Goal: Transaction & Acquisition: Purchase product/service

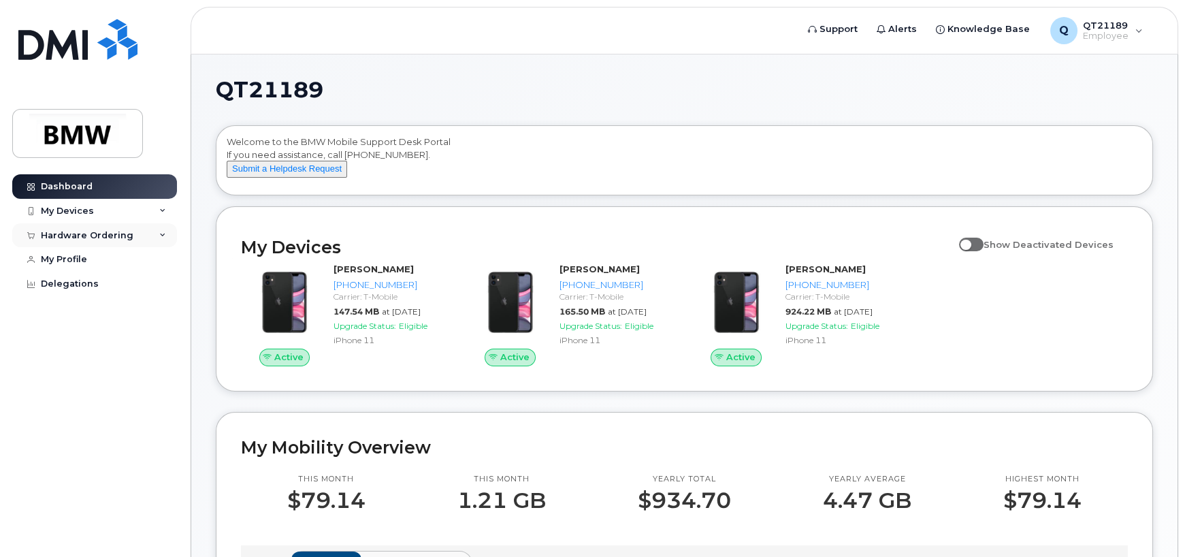
click at [97, 234] on div "Hardware Ordering" at bounding box center [87, 235] width 93 height 11
click at [68, 257] on div "New Order" at bounding box center [73, 260] width 52 height 12
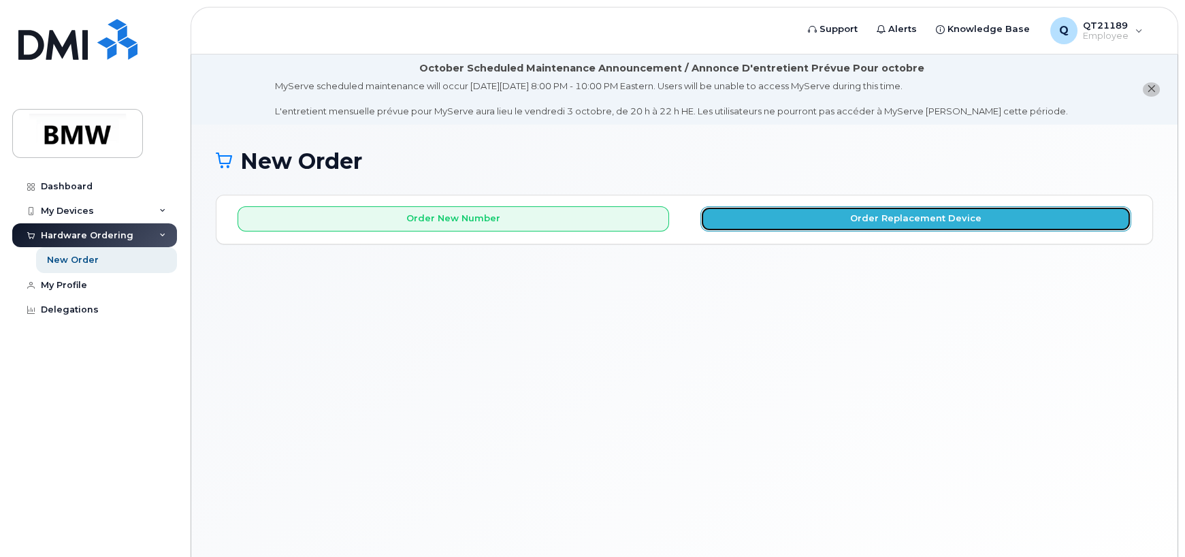
click at [791, 216] on button "Order Replacement Device" at bounding box center [915, 218] width 431 height 25
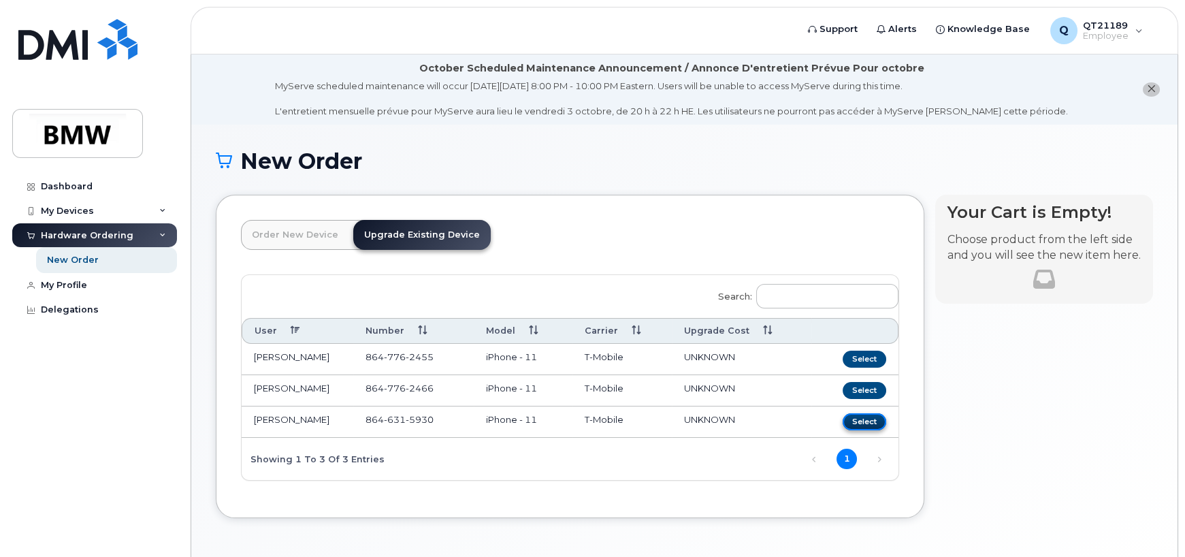
click at [857, 420] on button "Select" at bounding box center [864, 421] width 44 height 17
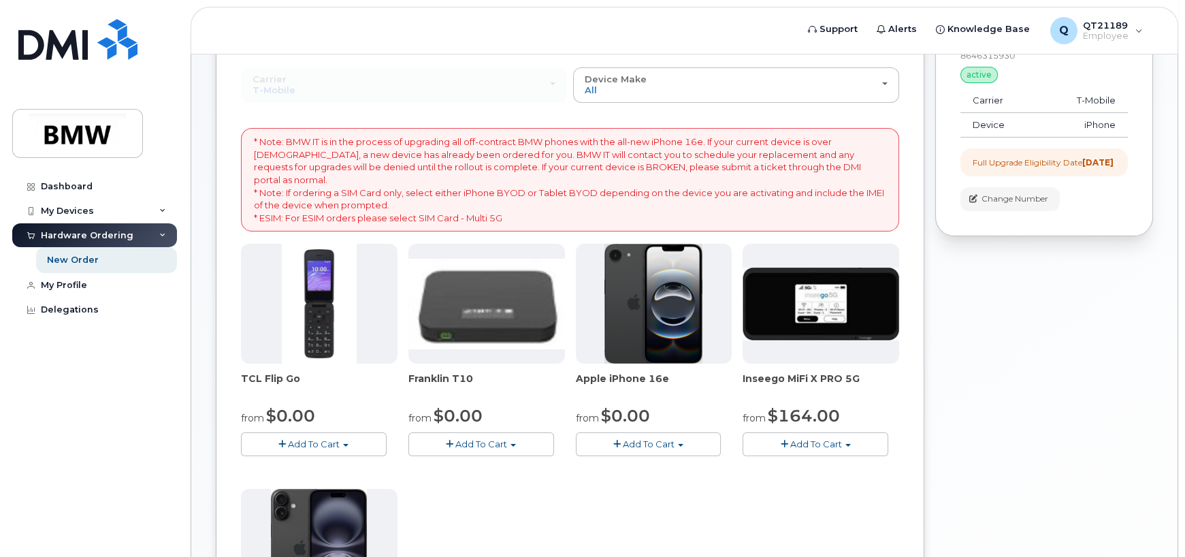
scroll to position [199, 0]
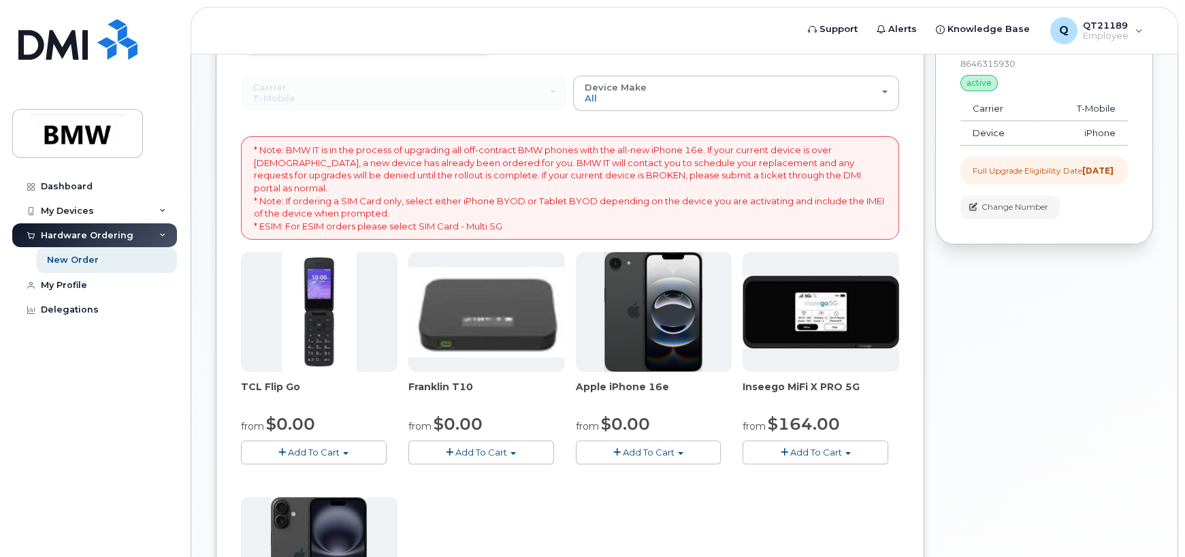
click at [652, 446] on span "Add To Cart" at bounding box center [649, 451] width 52 height 11
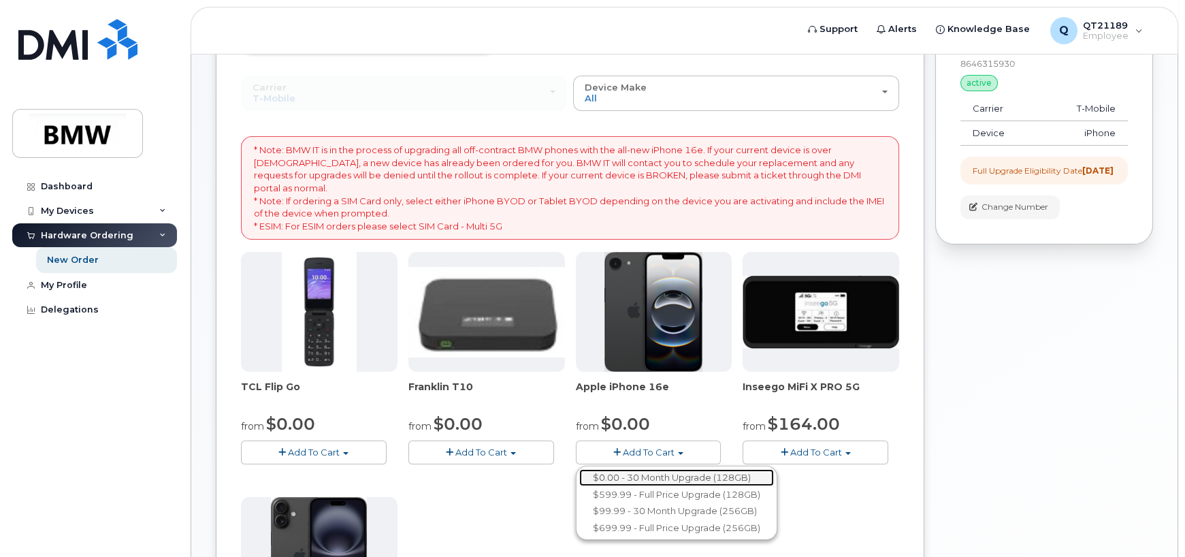
click at [615, 469] on link "$0.00 - 30 Month Upgrade (128GB)" at bounding box center [676, 477] width 195 height 17
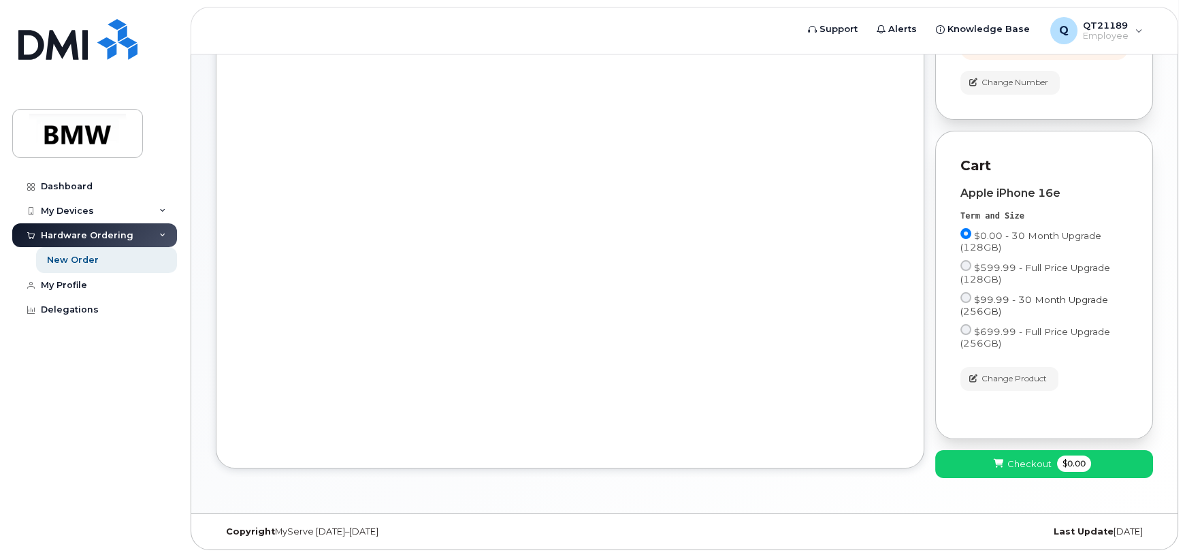
scroll to position [334, 0]
click at [1021, 460] on span "Checkout" at bounding box center [1029, 463] width 44 height 13
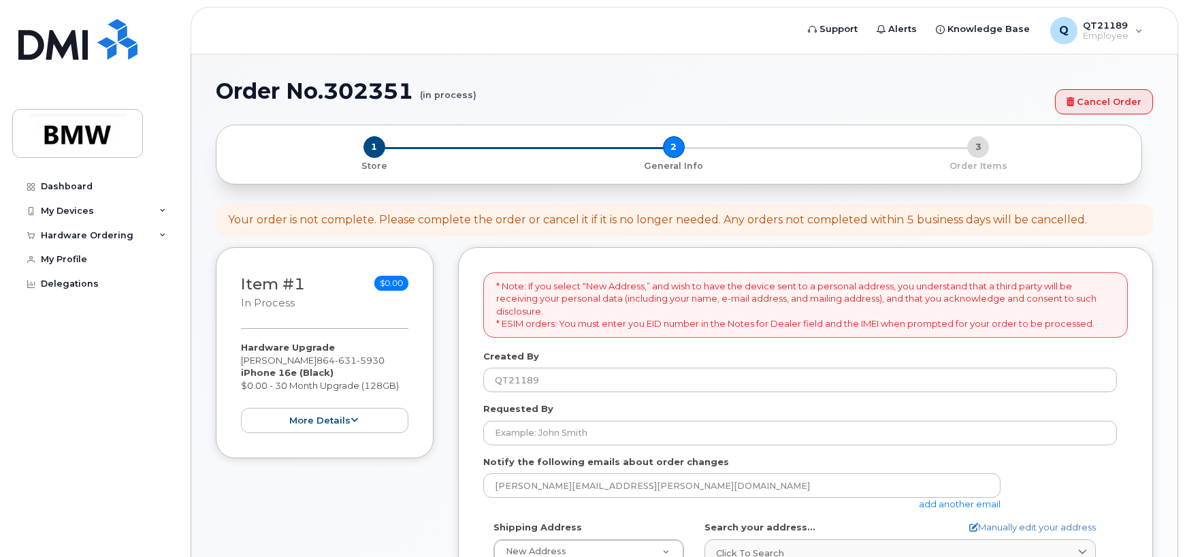
select select
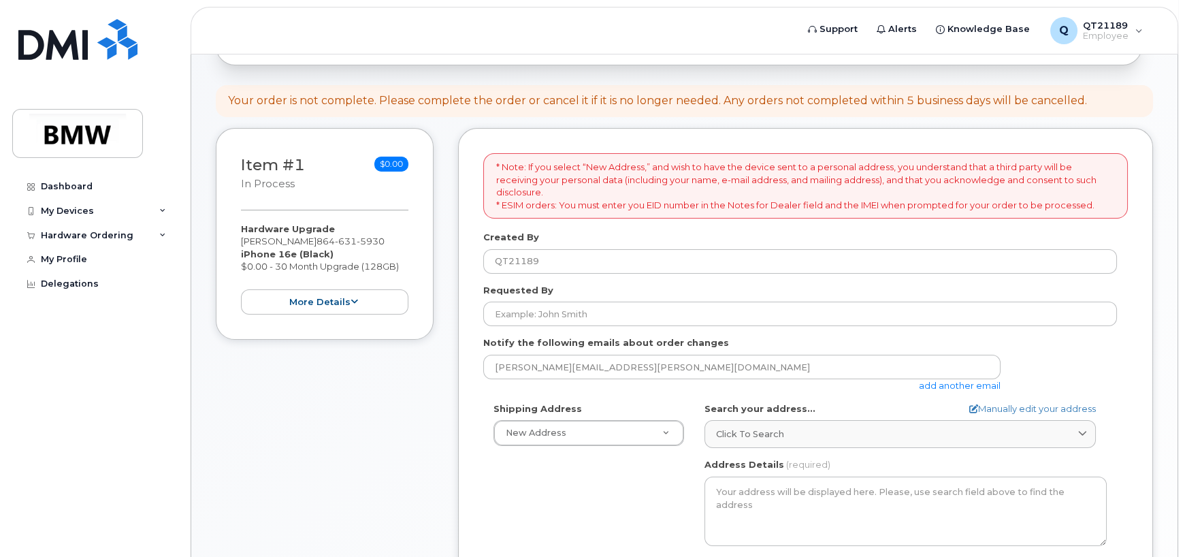
scroll to position [227, 0]
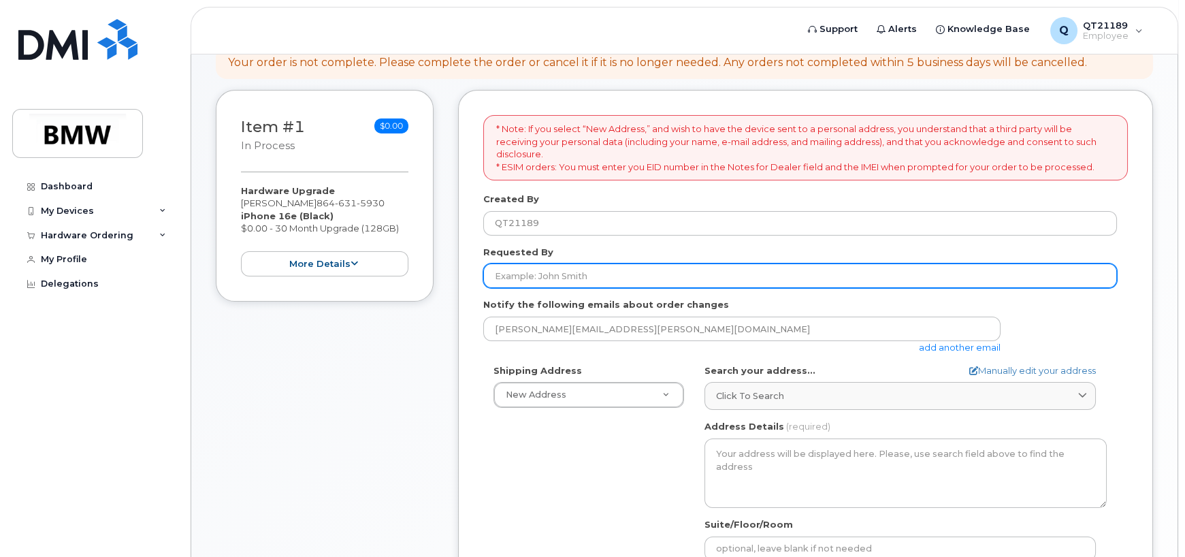
click at [561, 275] on input "Requested By" at bounding box center [799, 275] width 633 height 24
type input "[PERSON_NAME]"
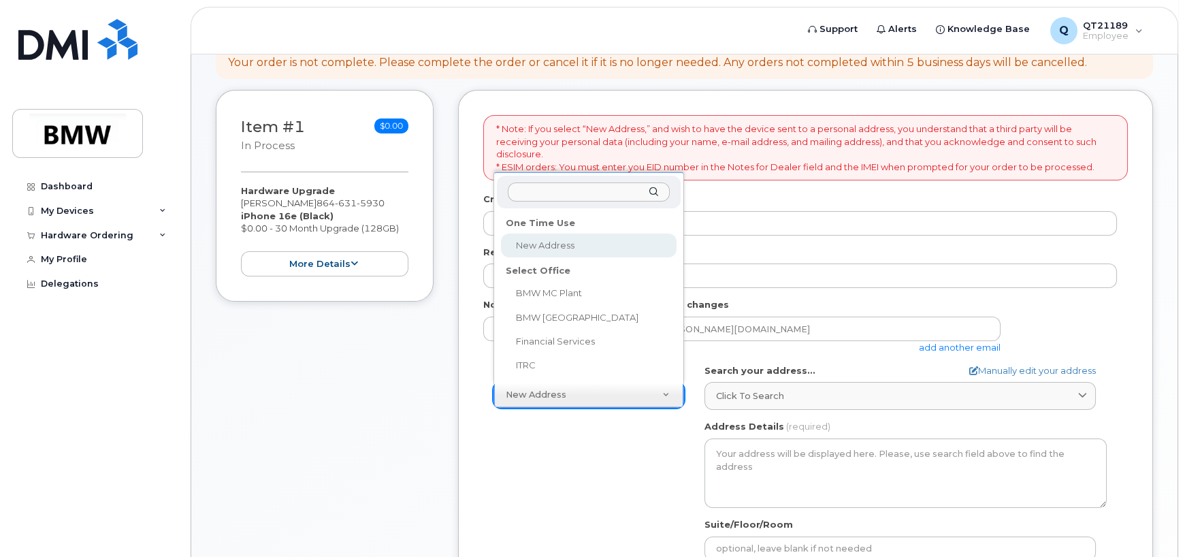
select select
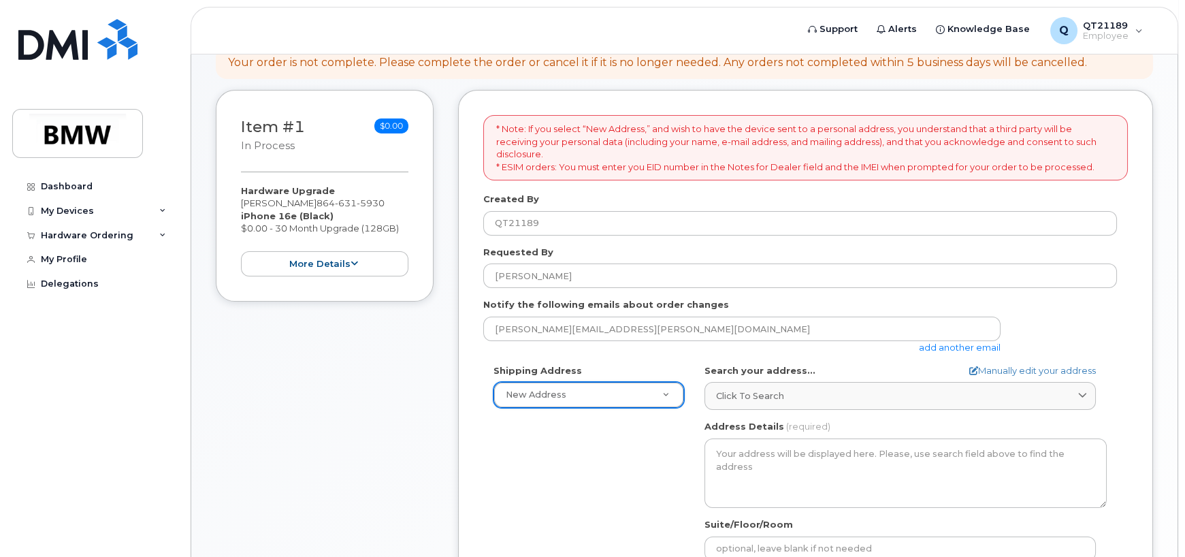
type input "516 Crane ave"
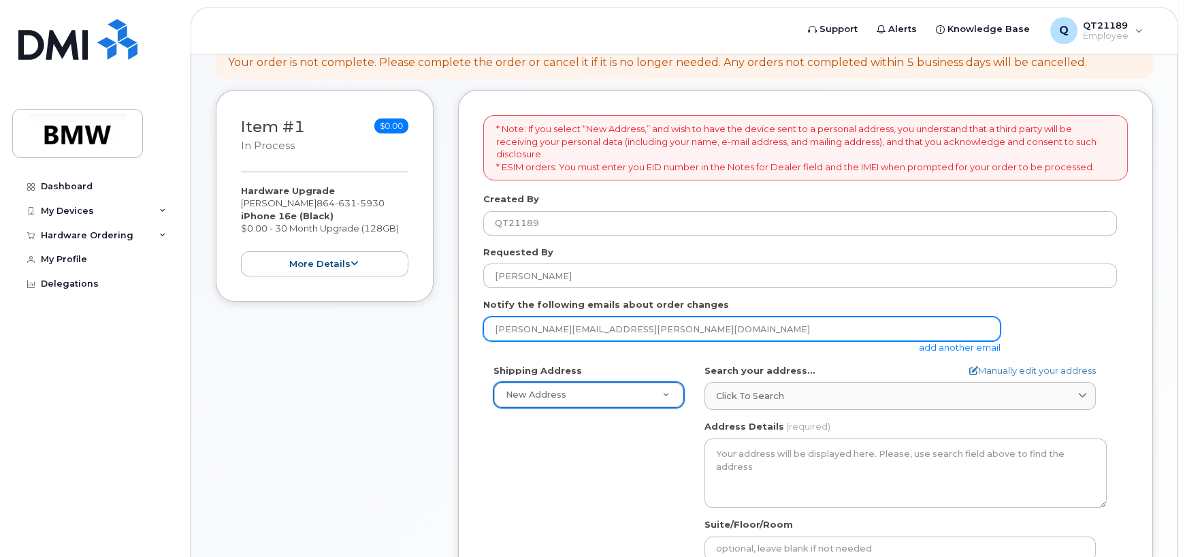
type input "bholman516@gmail.com"
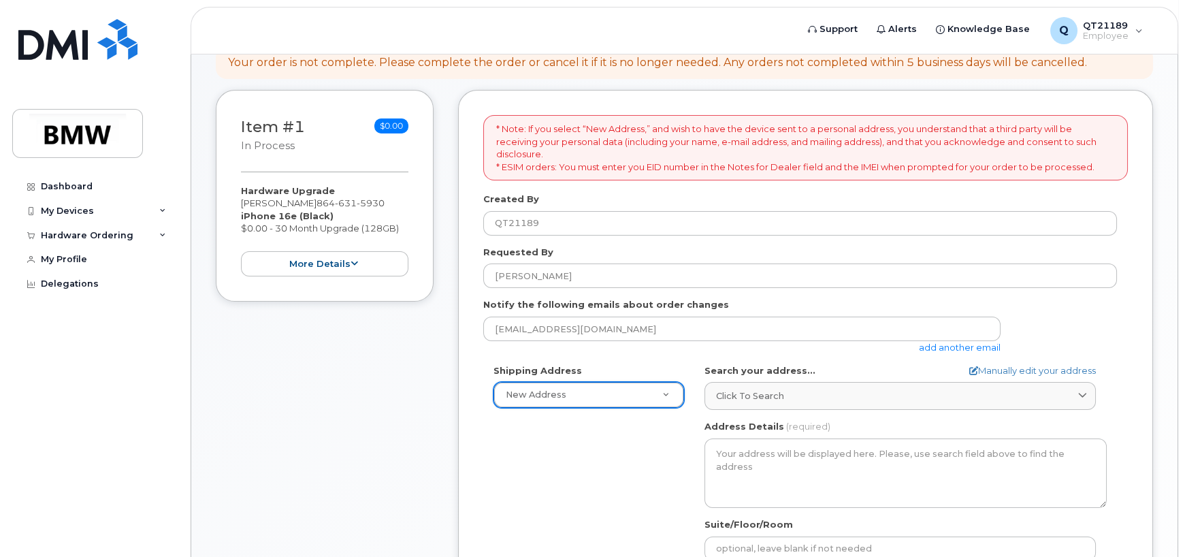
type input "8646086365"
select select
click at [650, 424] on div "516 Crane ave" at bounding box center [589, 425] width 184 height 33
click at [599, 428] on input "516 Crane ave" at bounding box center [589, 426] width 162 height 20
type input "516 Crane ave Greenville Sc 29617"
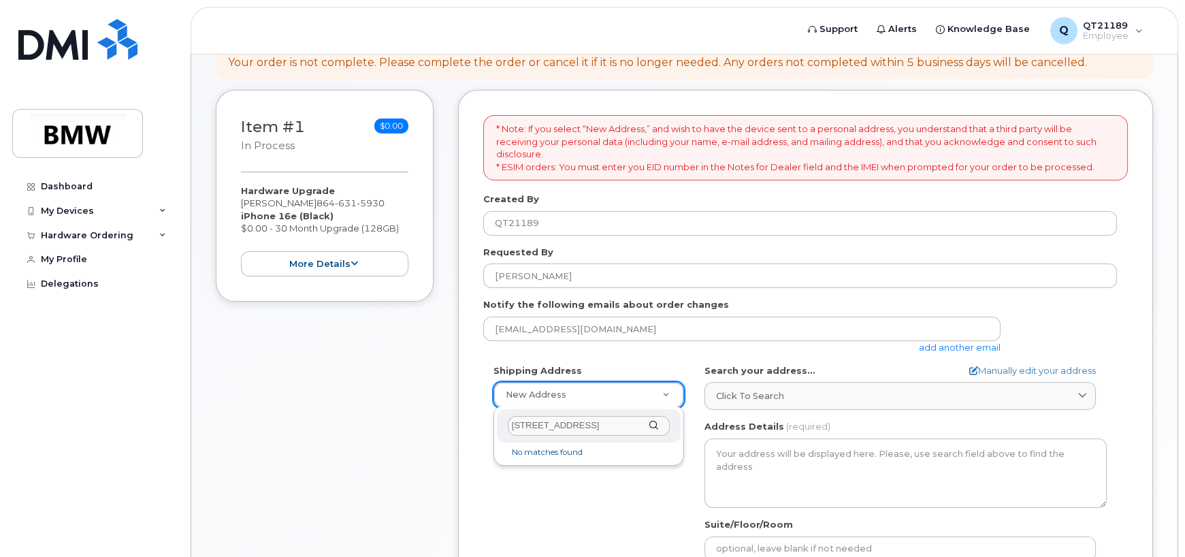
click at [656, 423] on div "516 Crane ave Greenville Sc 29617" at bounding box center [589, 425] width 184 height 33
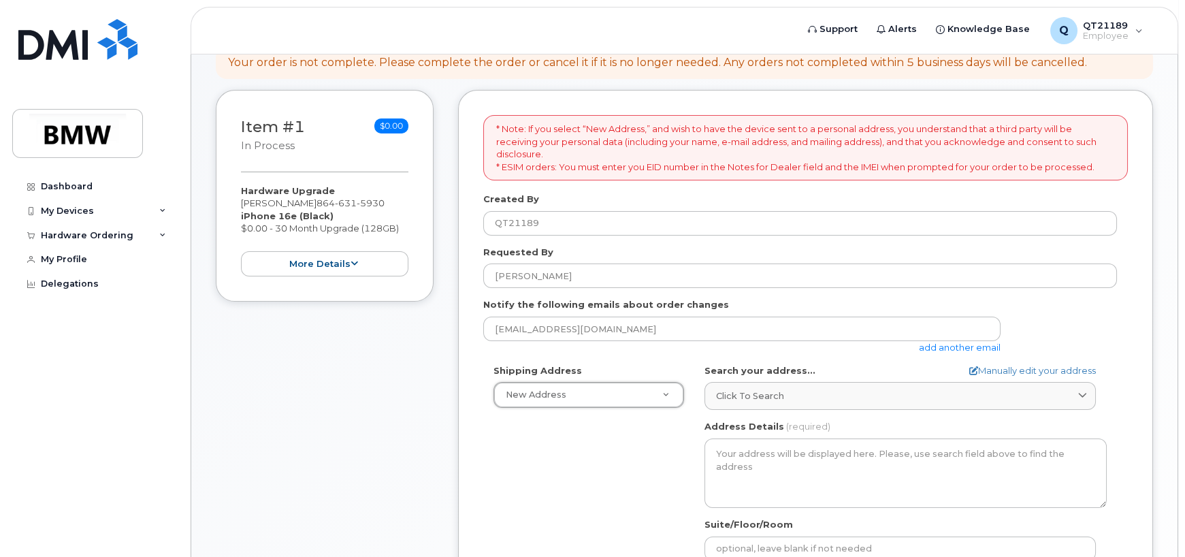
drag, startPoint x: 575, startPoint y: 483, endPoint x: 584, endPoint y: 476, distance: 12.1
click at [576, 482] on div "Shipping Address New Address New Address BMW MC Plant BMW North America Financi…" at bounding box center [799, 520] width 633 height 312
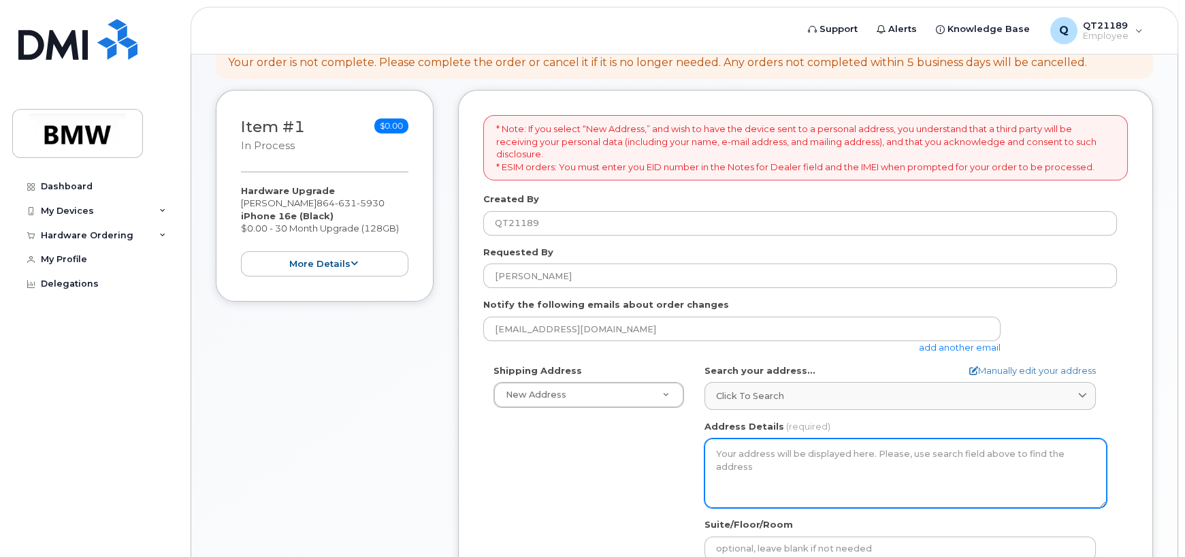
click at [738, 460] on textarea "Address Details" at bounding box center [905, 472] width 402 height 69
click at [788, 446] on textarea "Address Details" at bounding box center [905, 472] width 402 height 69
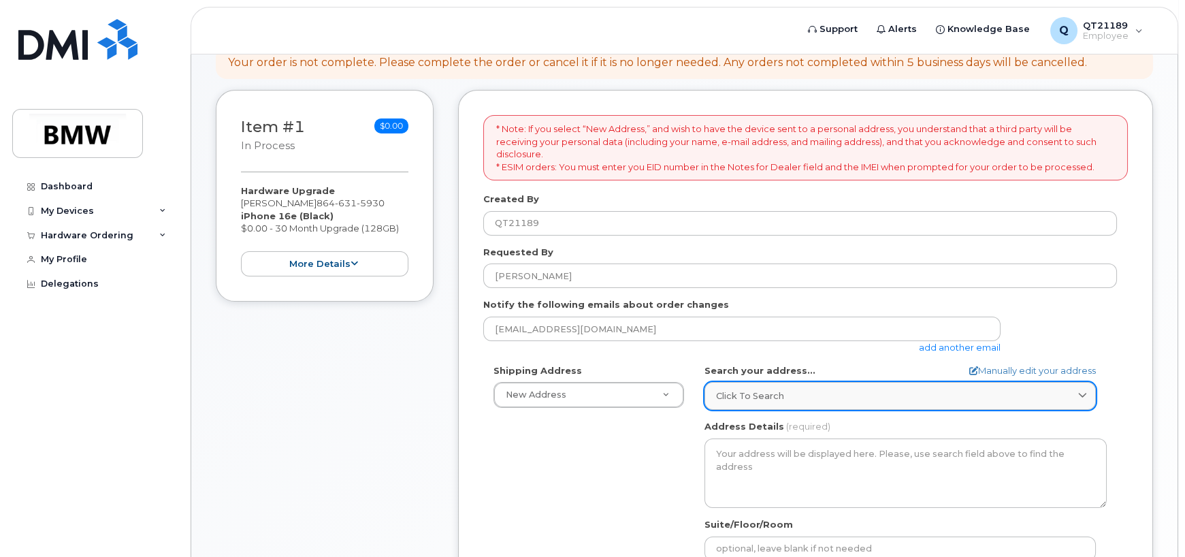
click at [784, 394] on div "Click to search" at bounding box center [900, 395] width 368 height 13
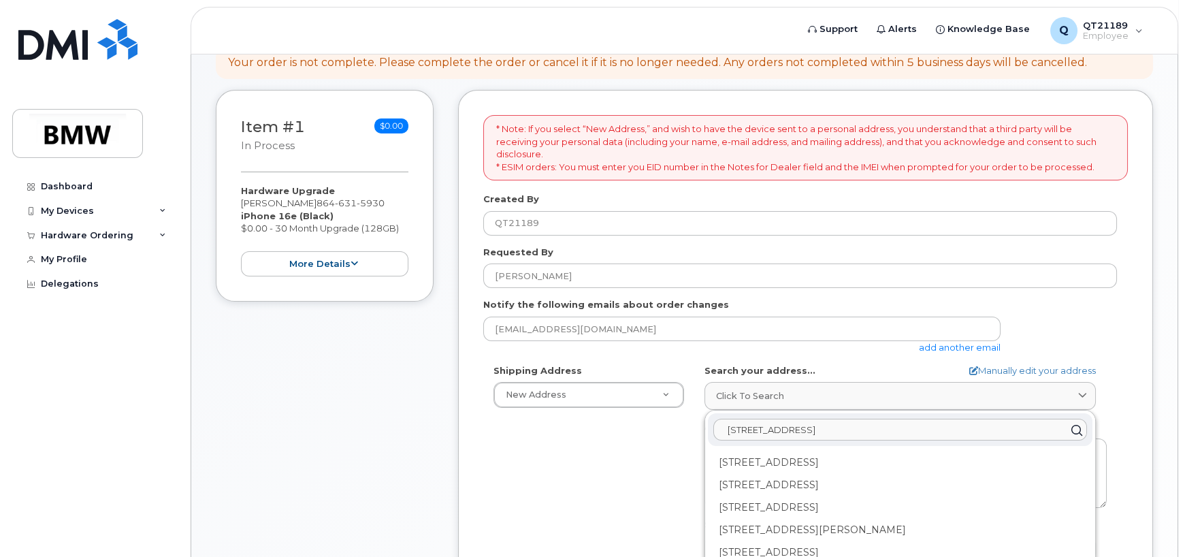
scroll to position [0, 0]
click at [859, 429] on input "516 Ceane ave greenville" at bounding box center [900, 429] width 374 height 22
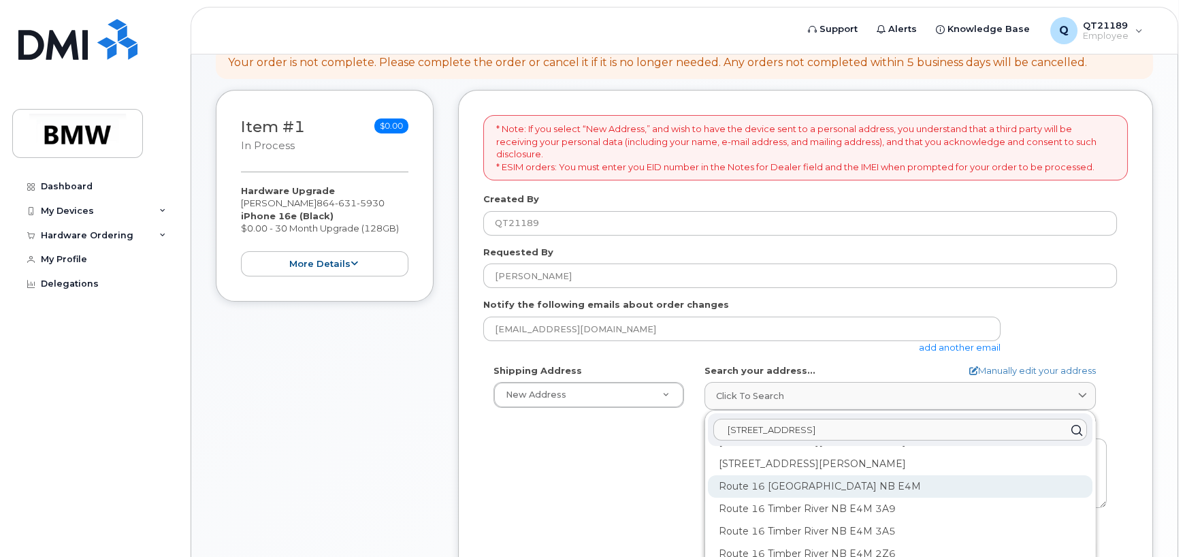
scroll to position [249, 0]
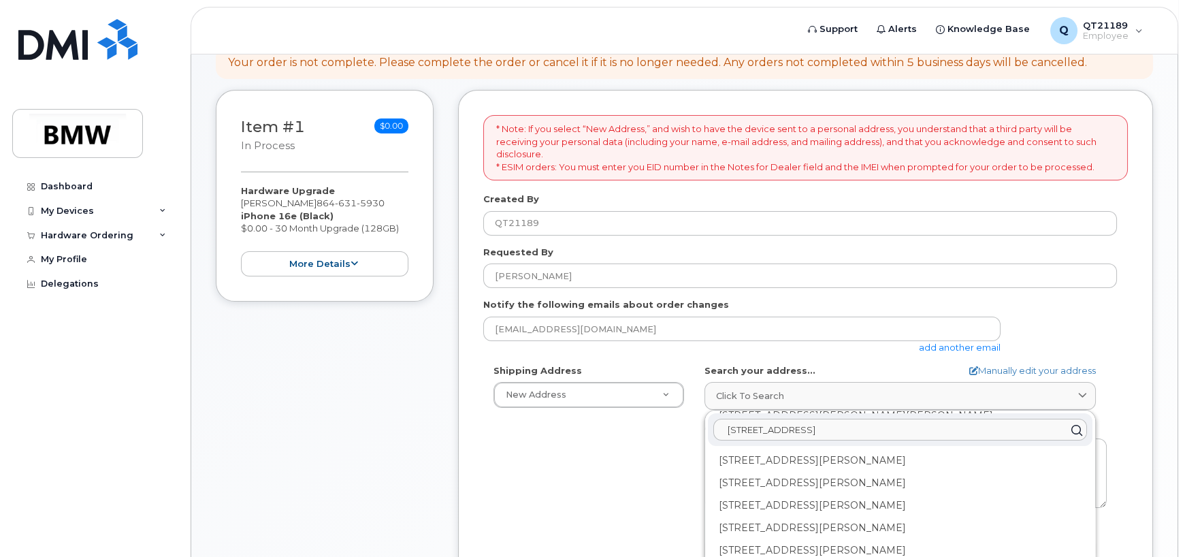
drag, startPoint x: 893, startPoint y: 423, endPoint x: 780, endPoint y: 428, distance: 112.4
click at [780, 428] on input "516 Crane ave Greenville" at bounding box center [900, 429] width 374 height 22
click at [803, 423] on input "516 Crane a" at bounding box center [900, 429] width 374 height 22
type input "516 Crane Ave Greenville SC 29617"
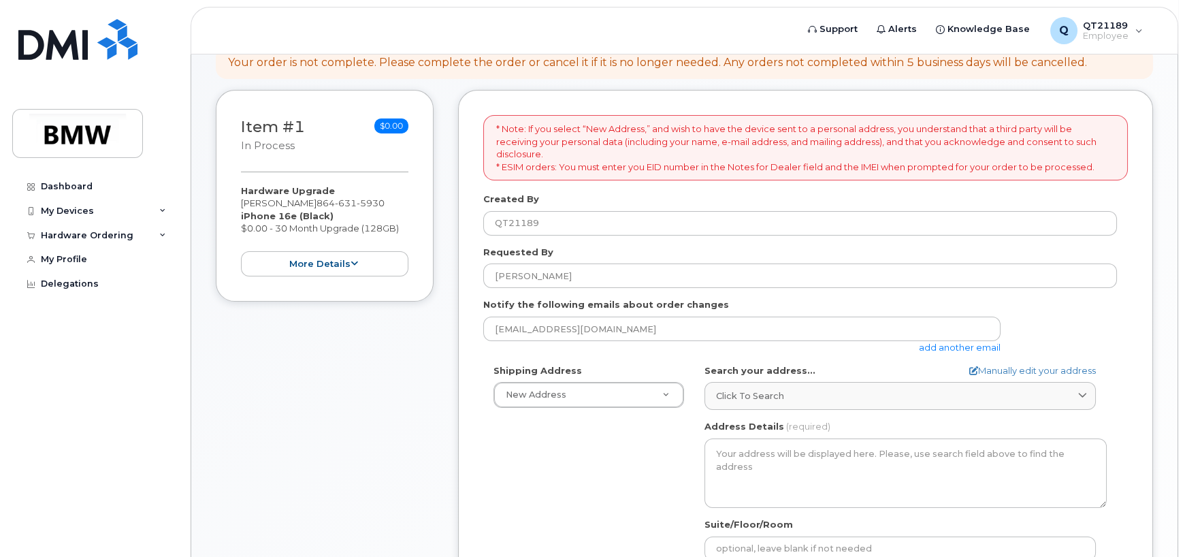
scroll to position [282, 0]
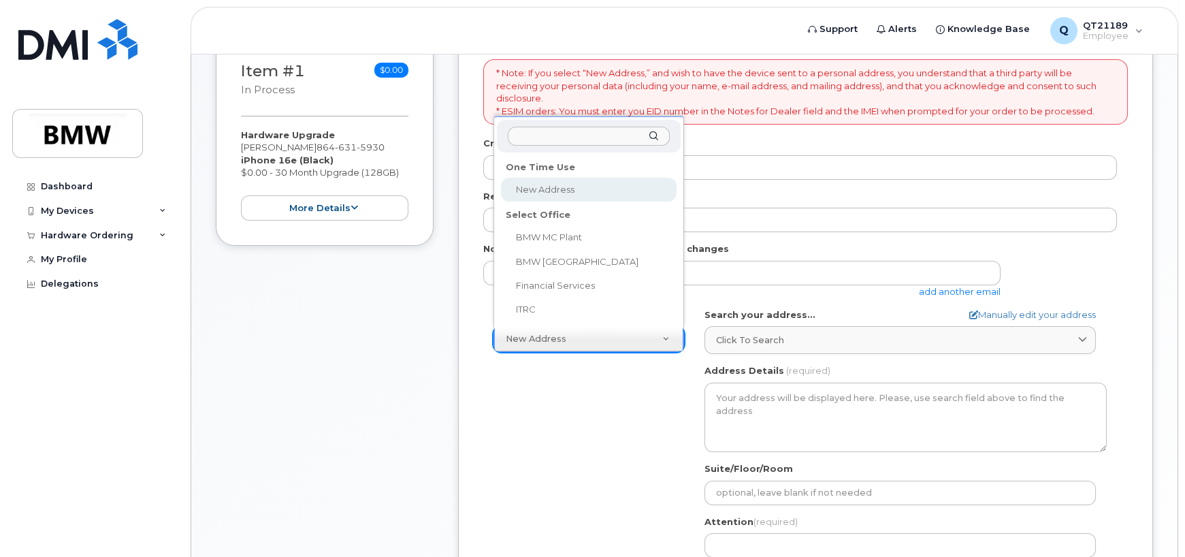
select select
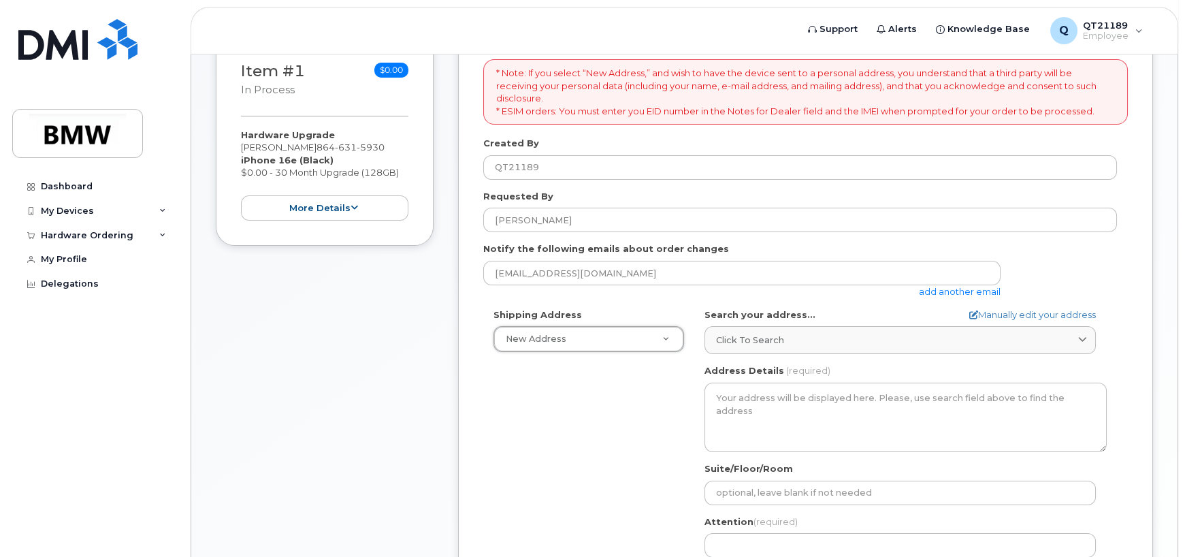
type input "516 Crane ave"
click at [648, 367] on div "516 Crane ave" at bounding box center [589, 369] width 184 height 33
click at [969, 316] on icon at bounding box center [973, 314] width 9 height 9
select select
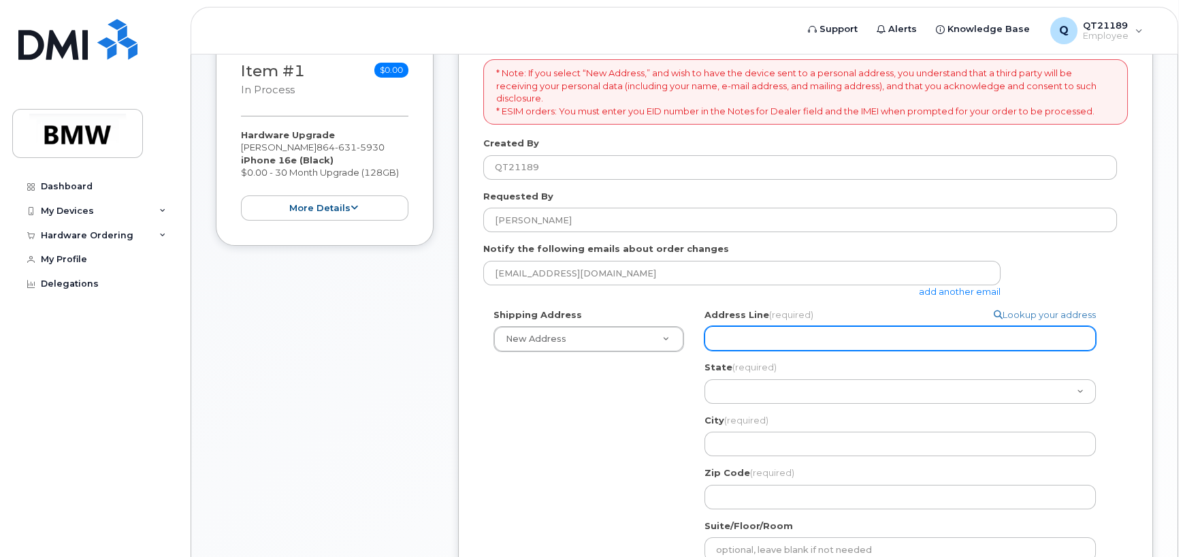
click at [788, 348] on input "Address Line (required)" at bounding box center [899, 338] width 391 height 24
type input "516 Crane ave"
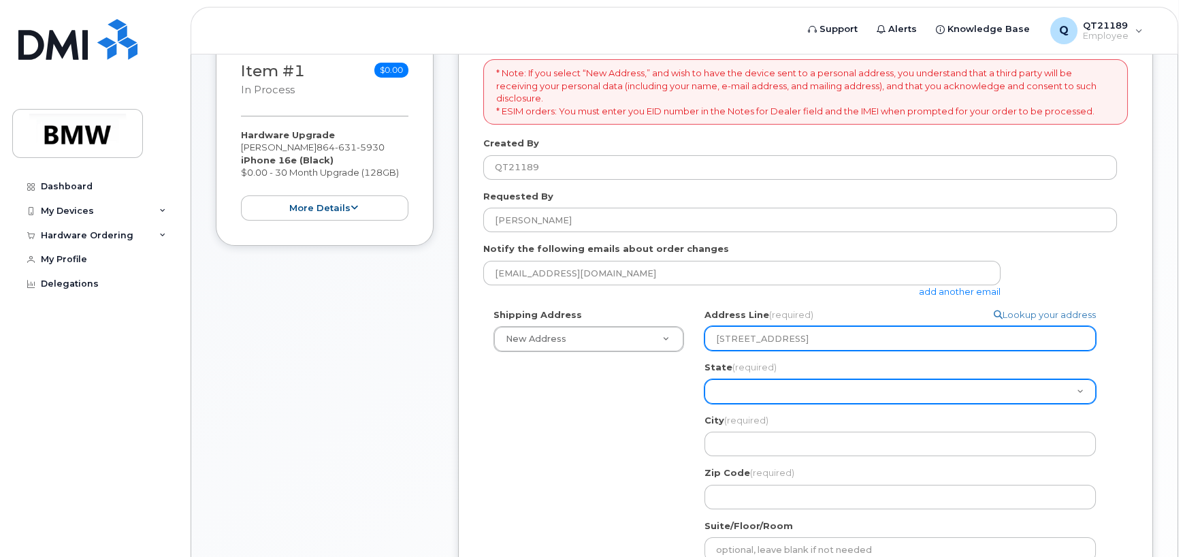
select select "SC"
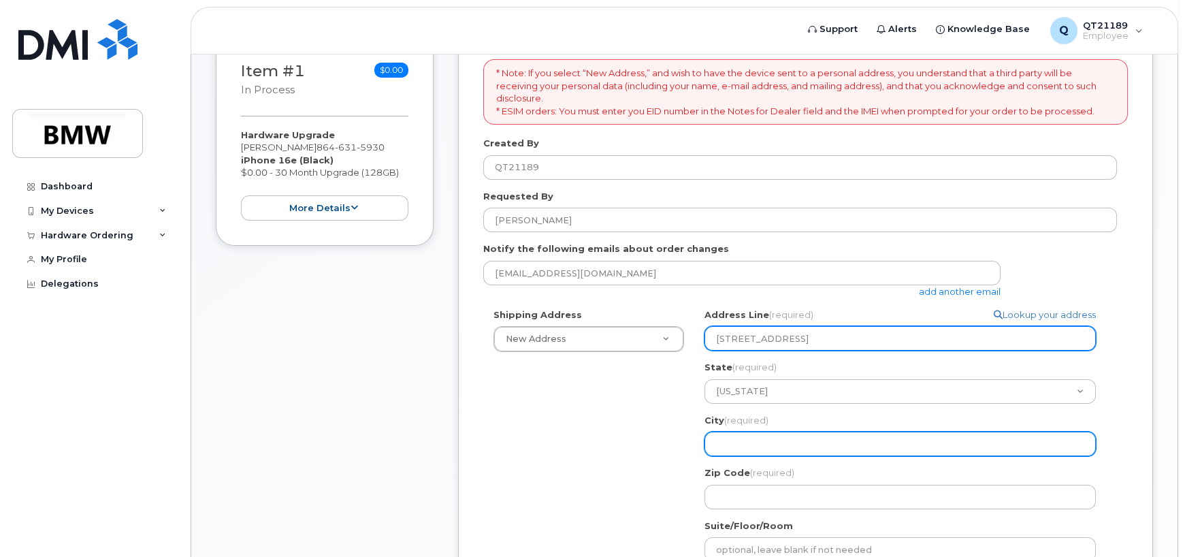
type input "Greenville"
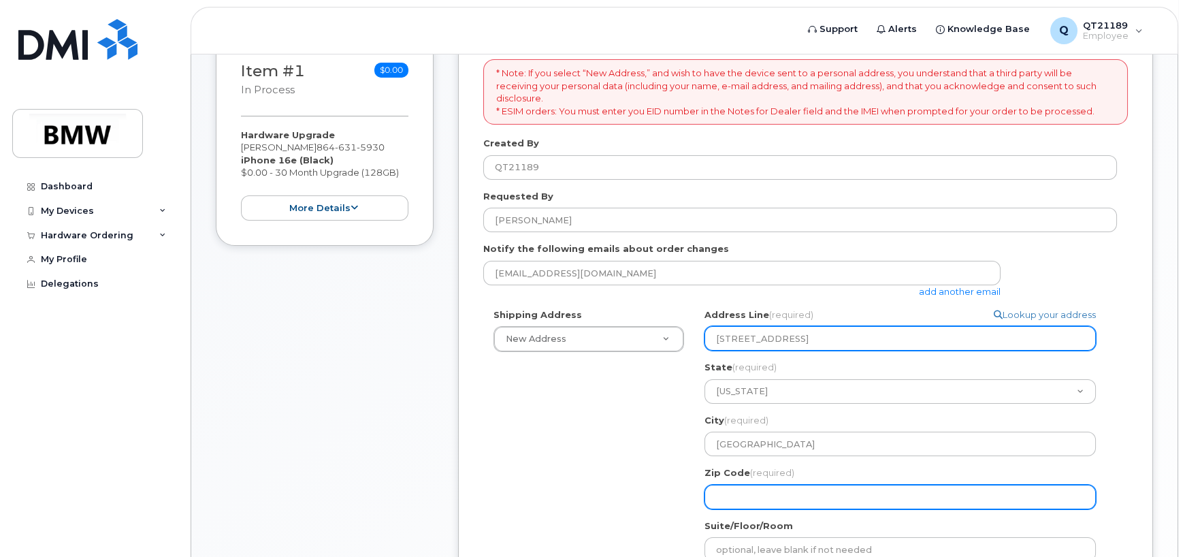
type input "29617"
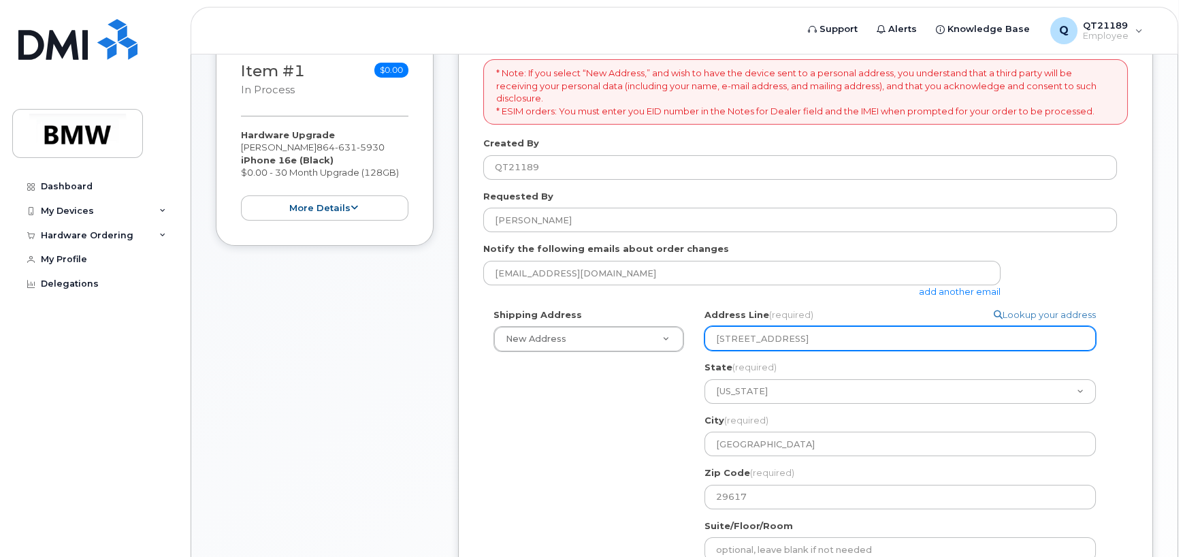
select select
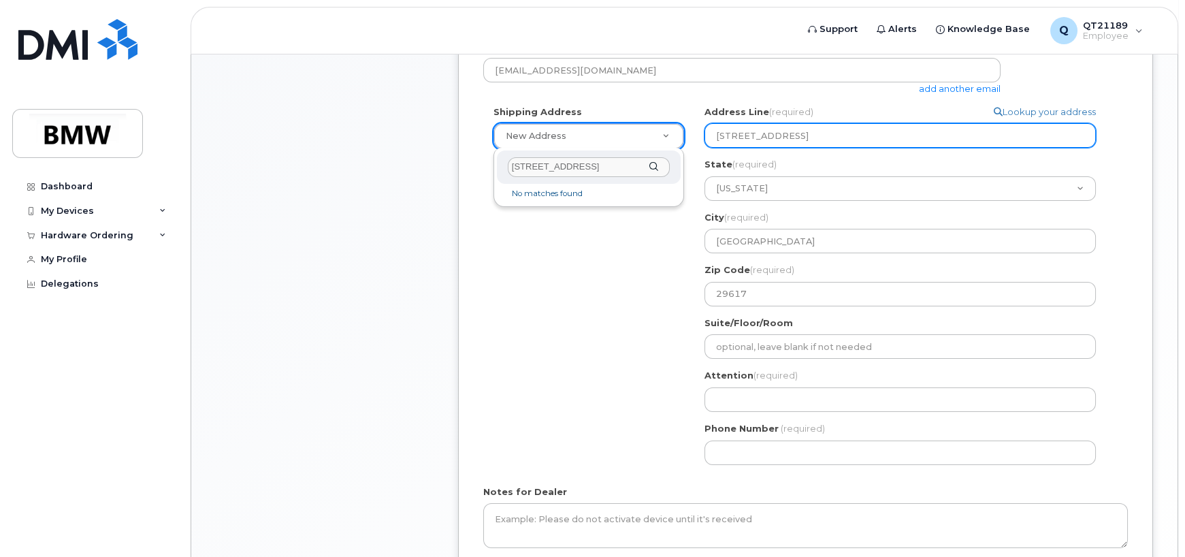
scroll to position [486, 0]
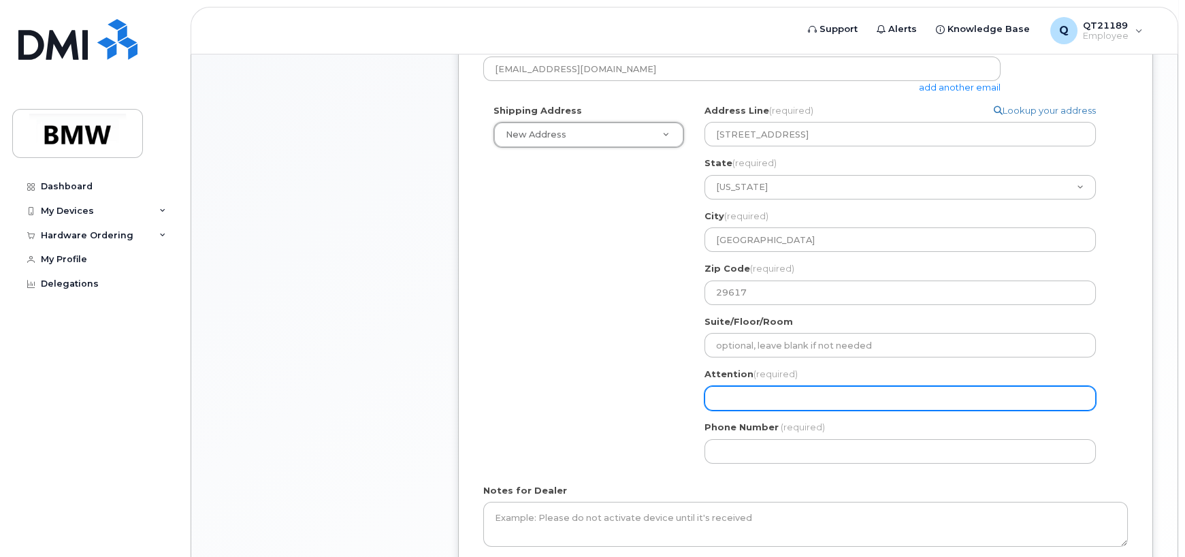
type input "B"
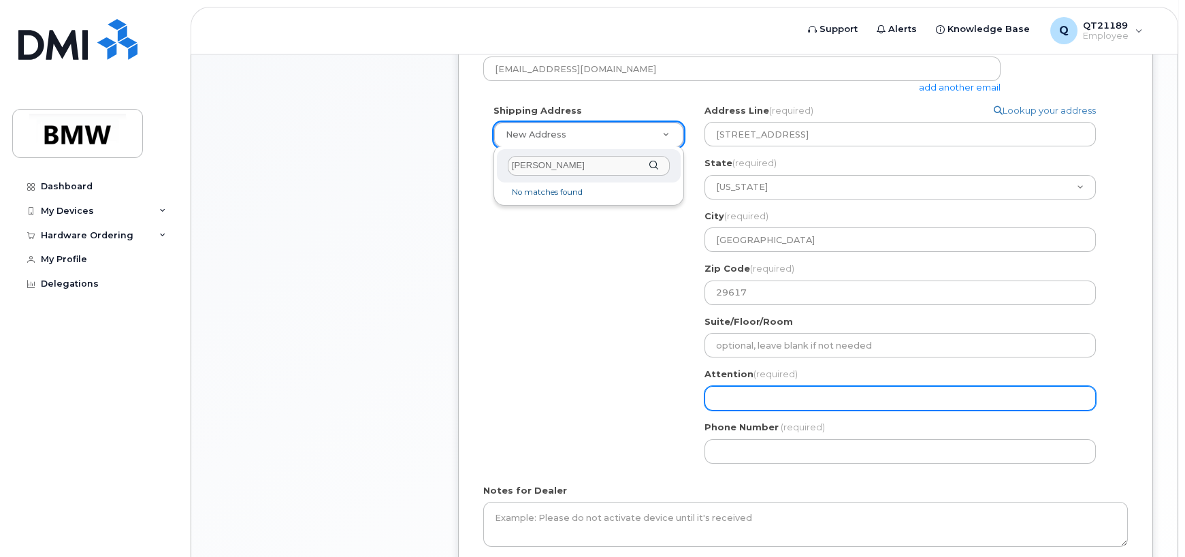
type input "[PERSON_NAME]"
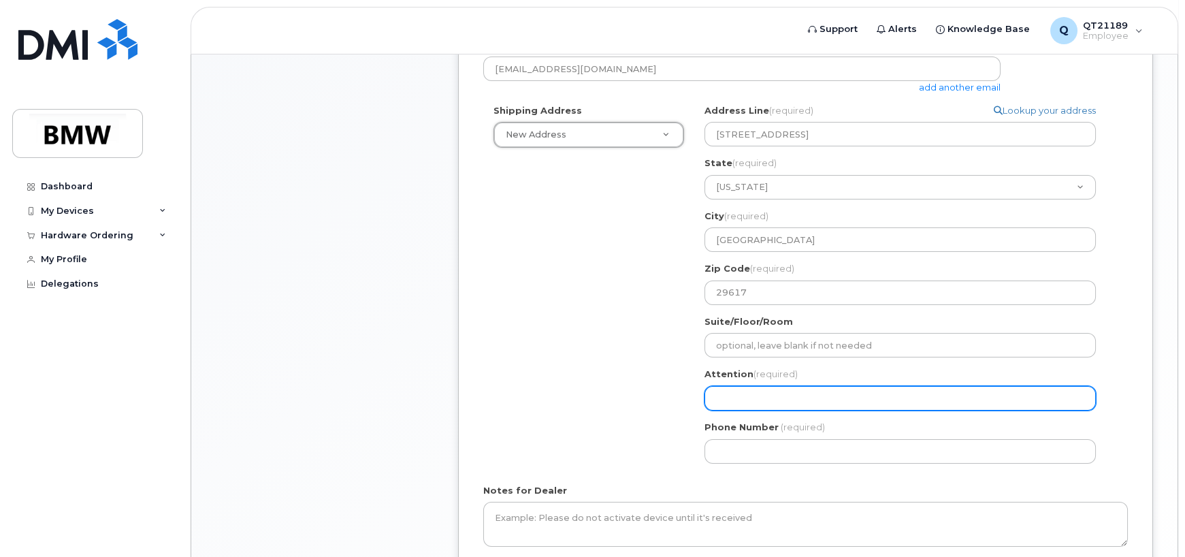
type input "B"
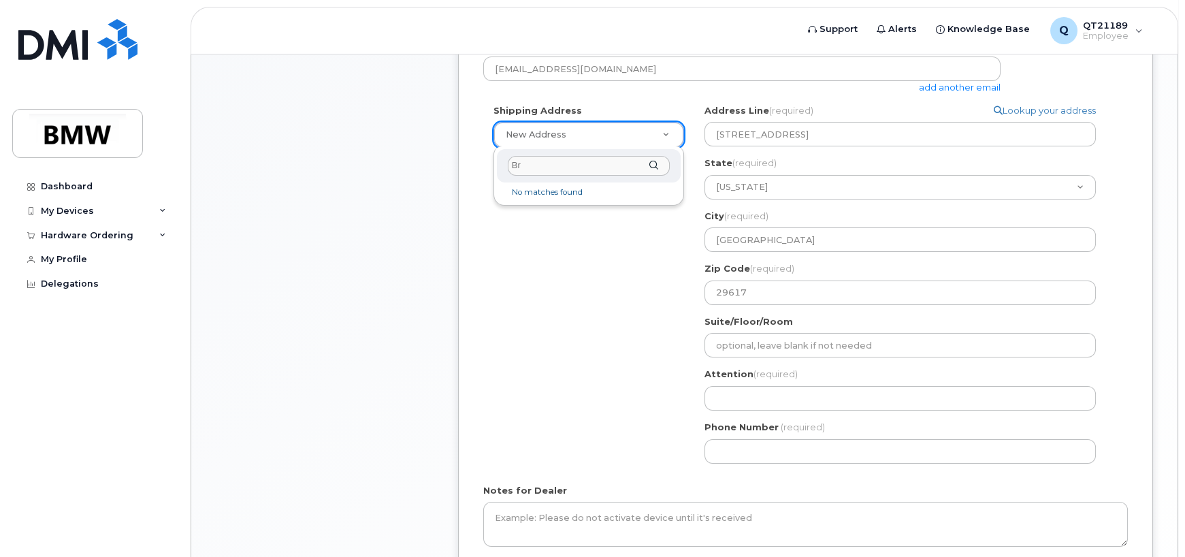
type input "B"
type input "[PERSON_NAME]"
click at [652, 163] on div "[PERSON_NAME]" at bounding box center [589, 165] width 184 height 33
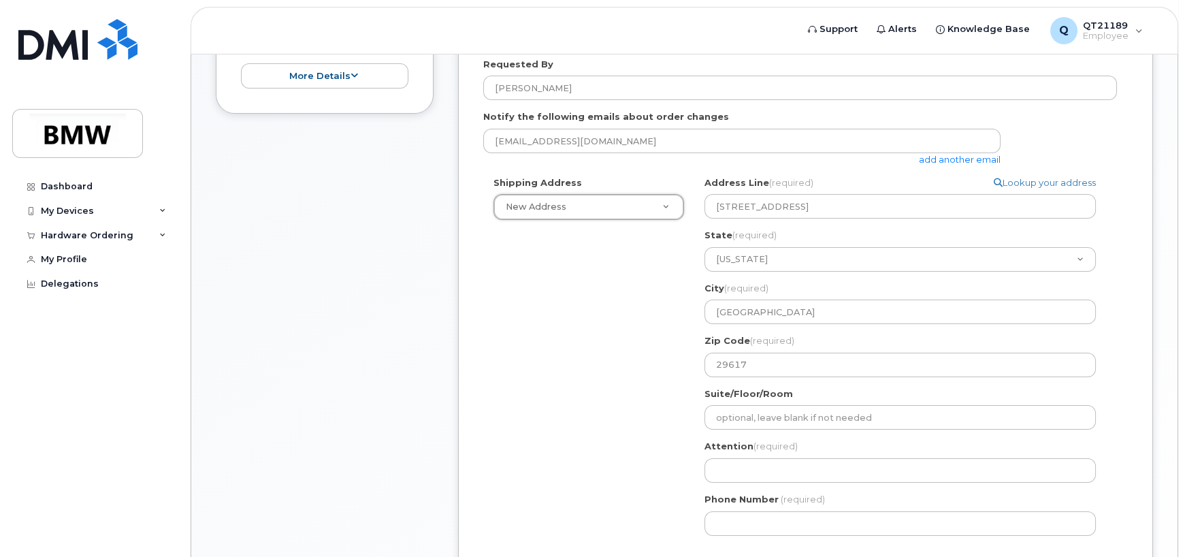
scroll to position [463, 0]
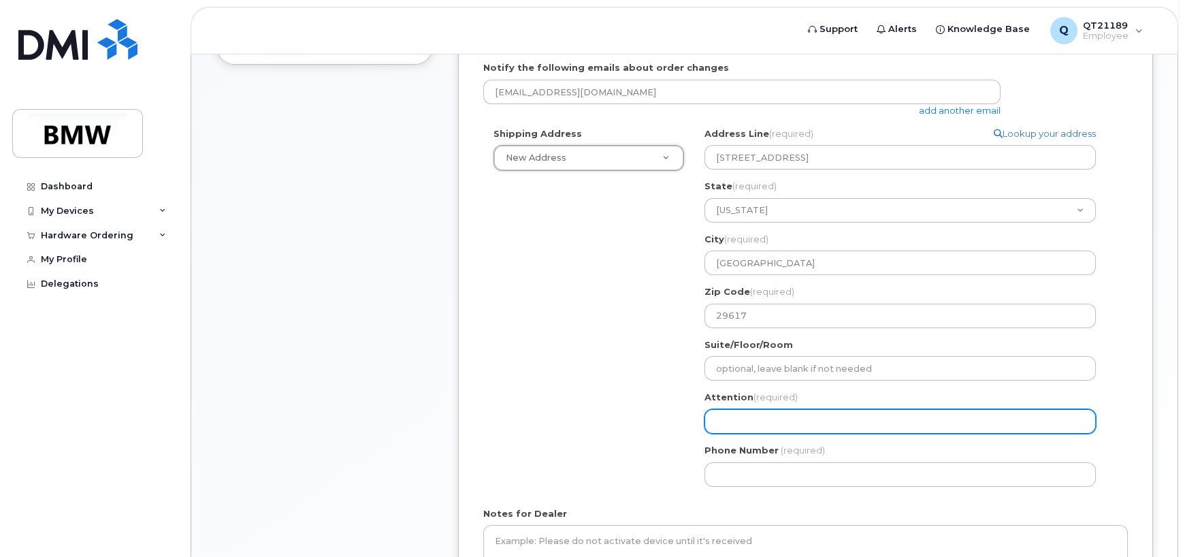
click at [771, 427] on input "Attention (required)" at bounding box center [899, 421] width 391 height 24
type input "[PERSON_NAME]"
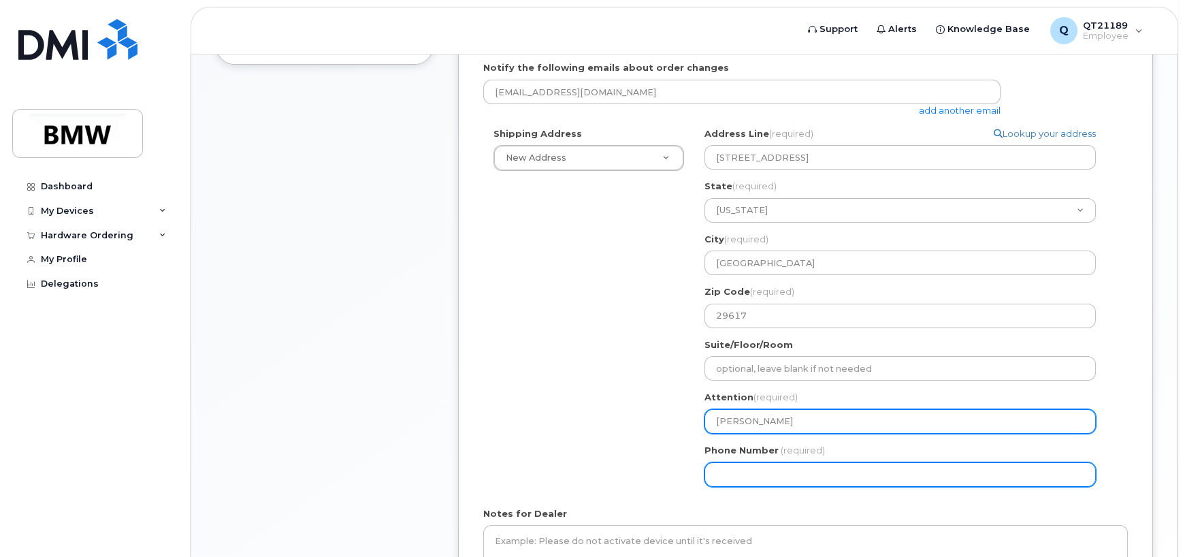
type input "8646086365"
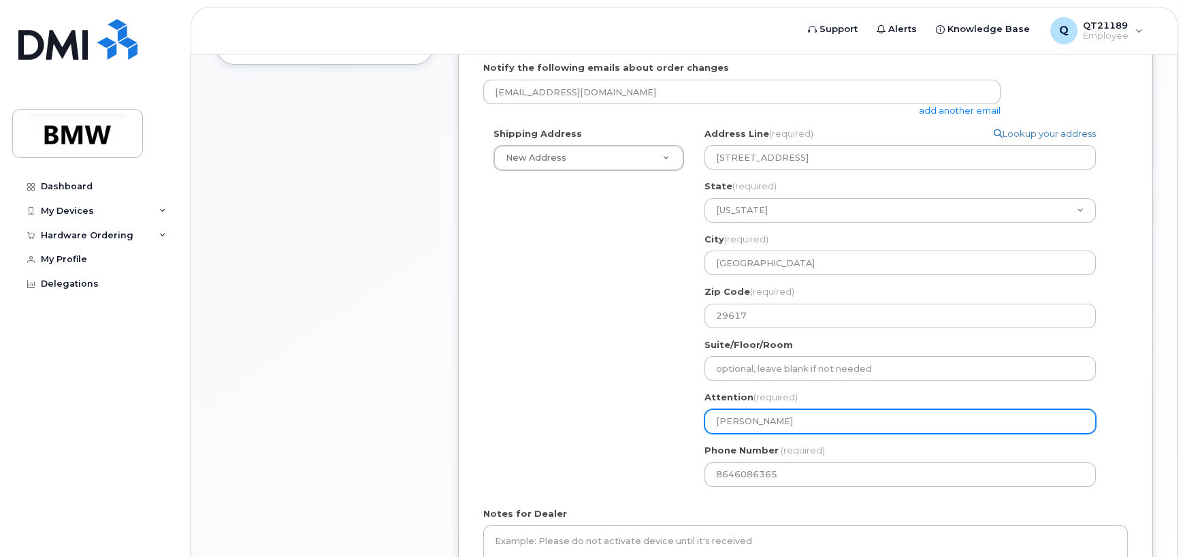
select select
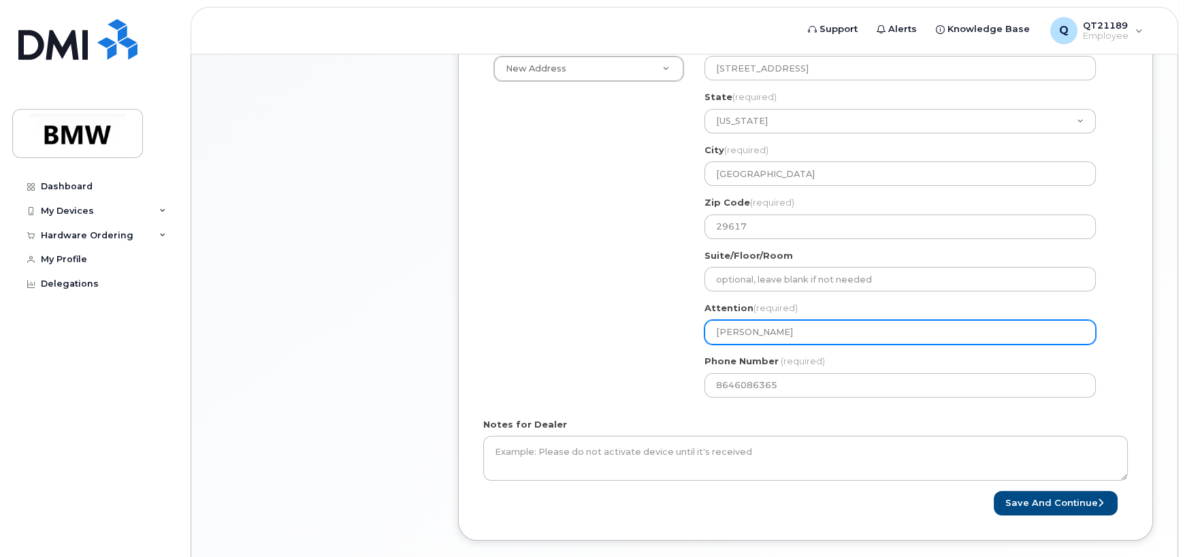
scroll to position [555, 0]
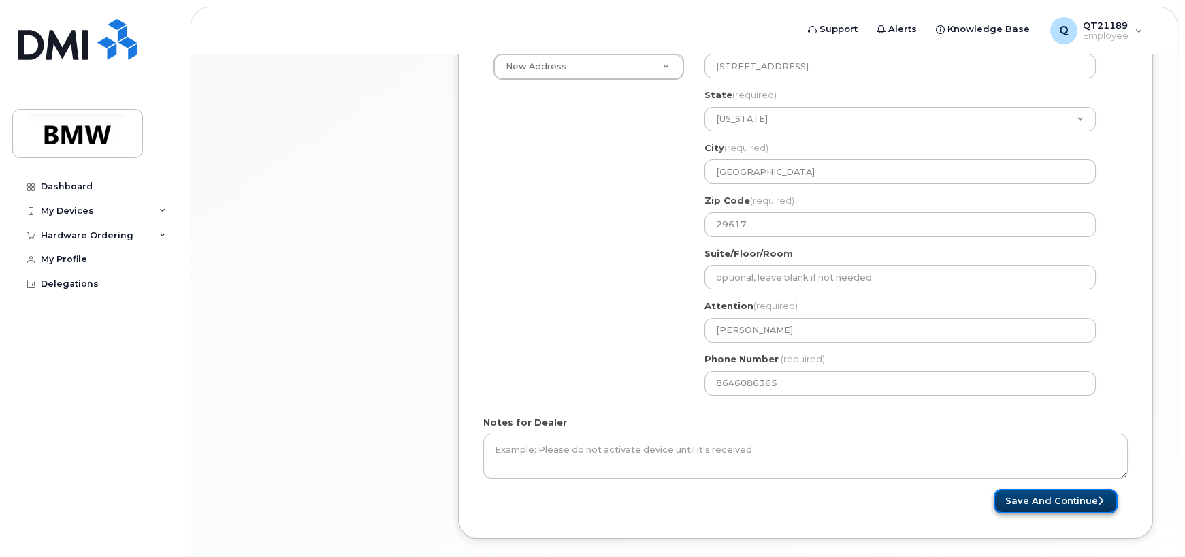
click at [1059, 501] on button "Save and Continue" at bounding box center [1055, 501] width 124 height 25
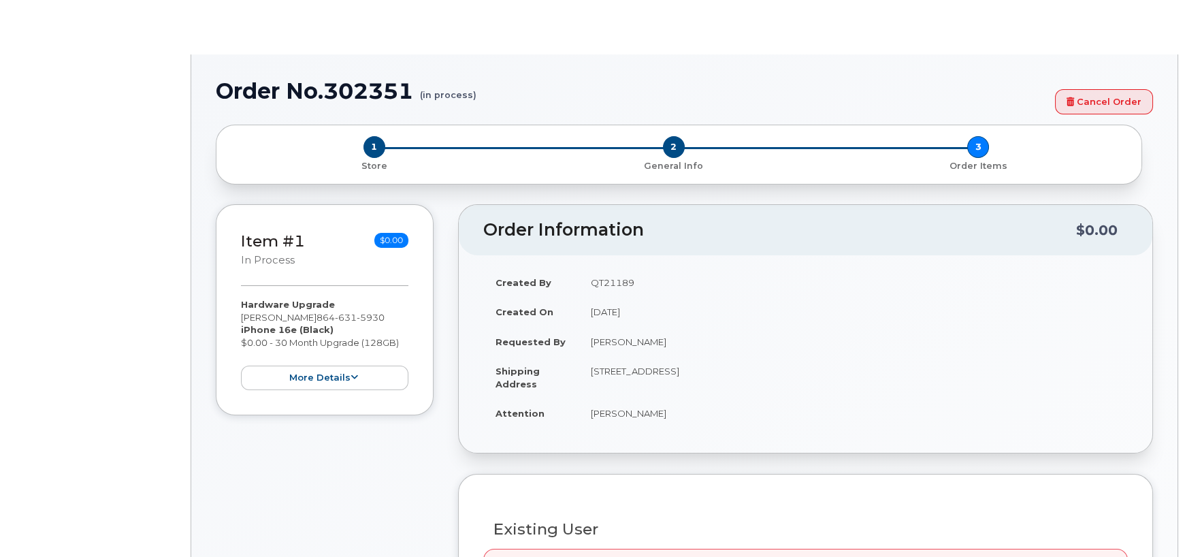
select select "1903116"
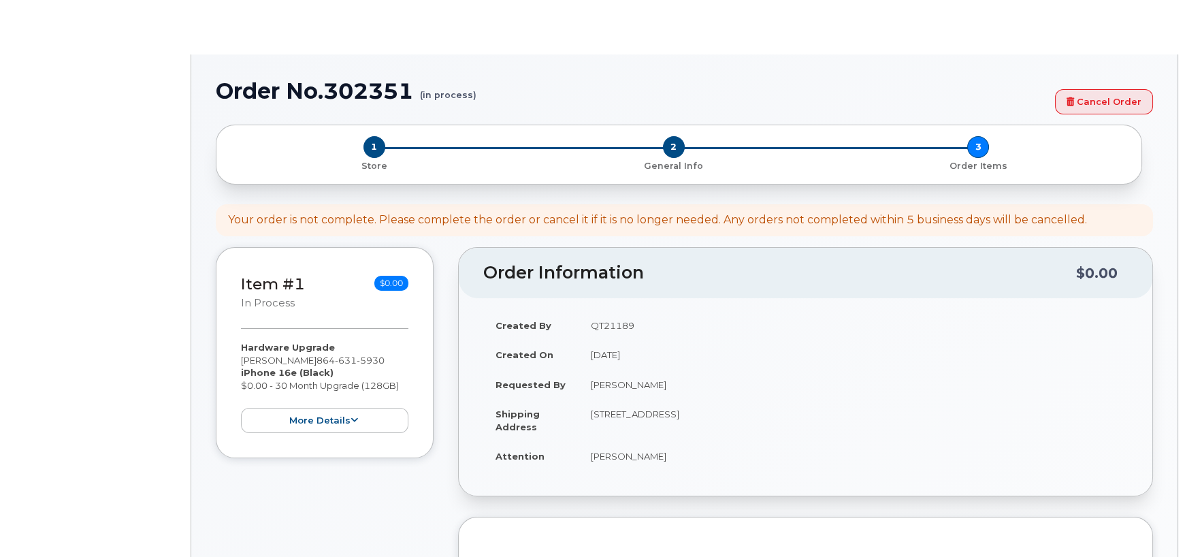
type input "1899878"
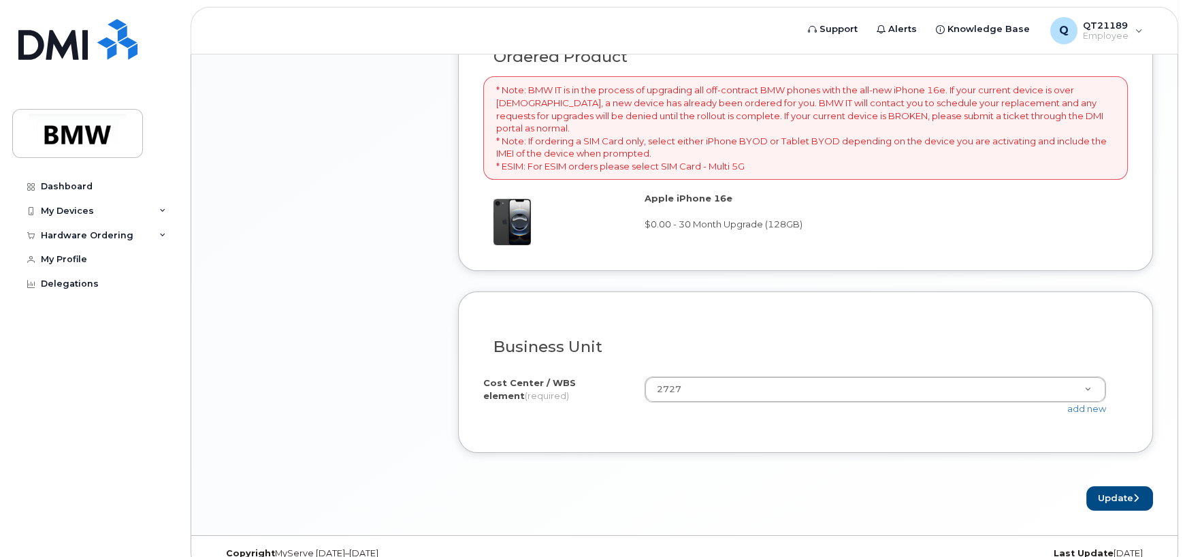
scroll to position [1055, 0]
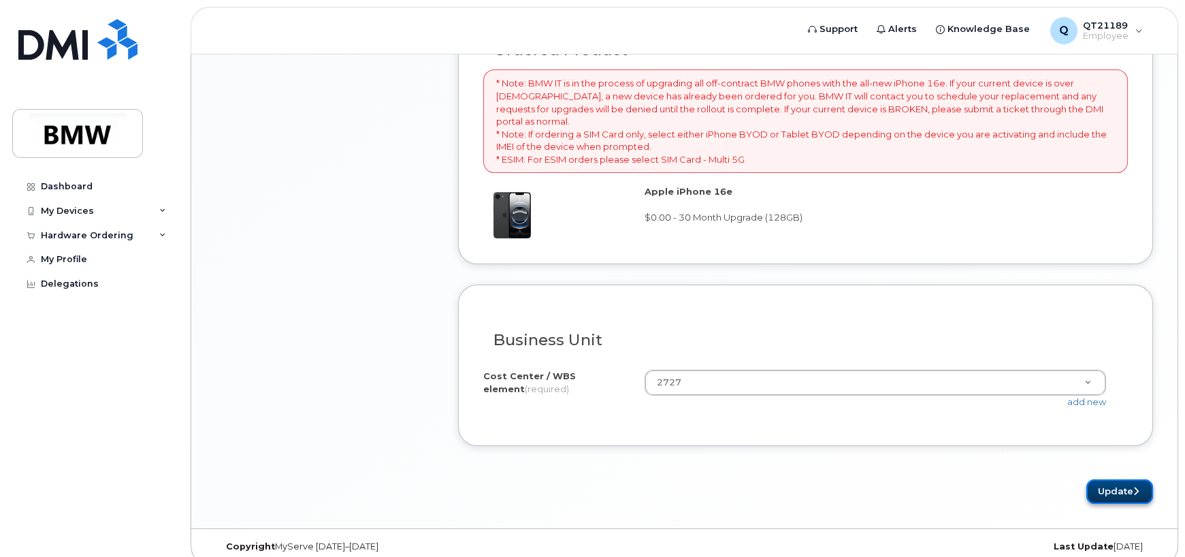
click at [1125, 479] on button "Update" at bounding box center [1119, 491] width 67 height 25
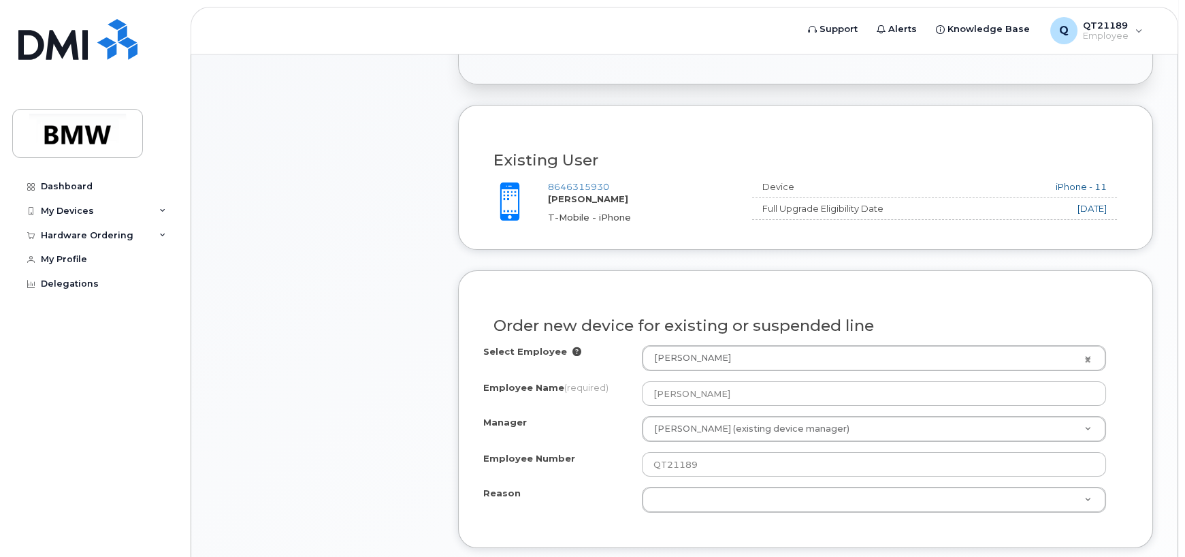
scroll to position [510, 0]
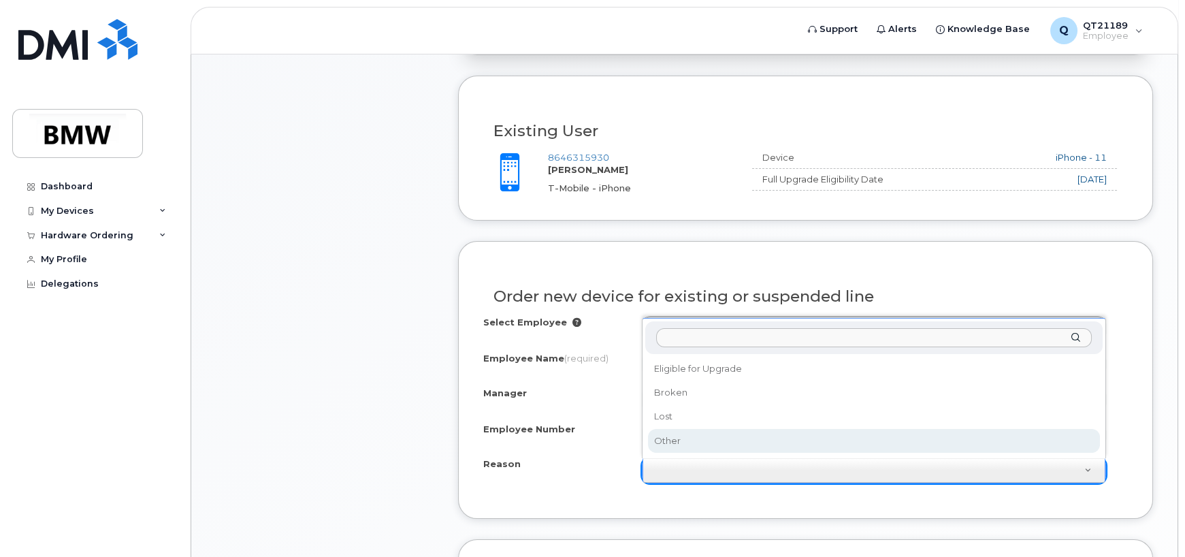
select select "other"
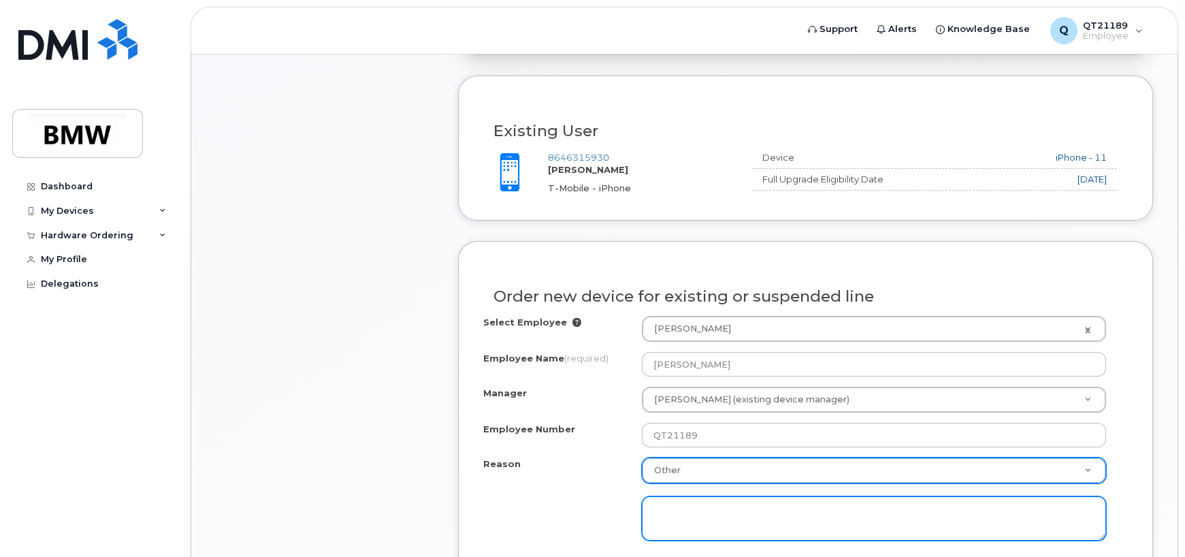
click at [687, 507] on textarea at bounding box center [874, 518] width 464 height 45
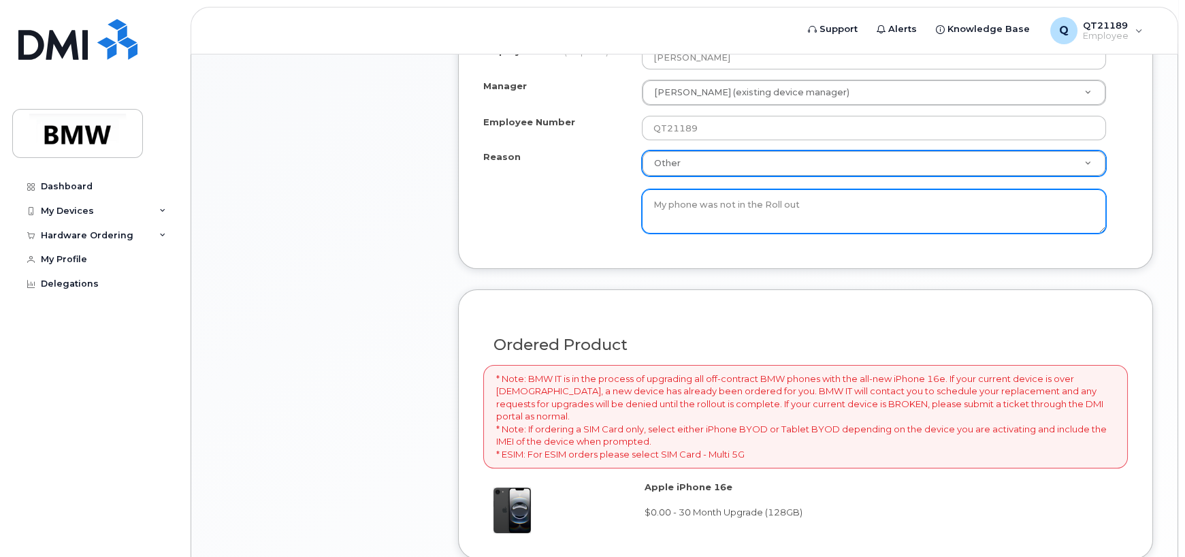
scroll to position [827, 0]
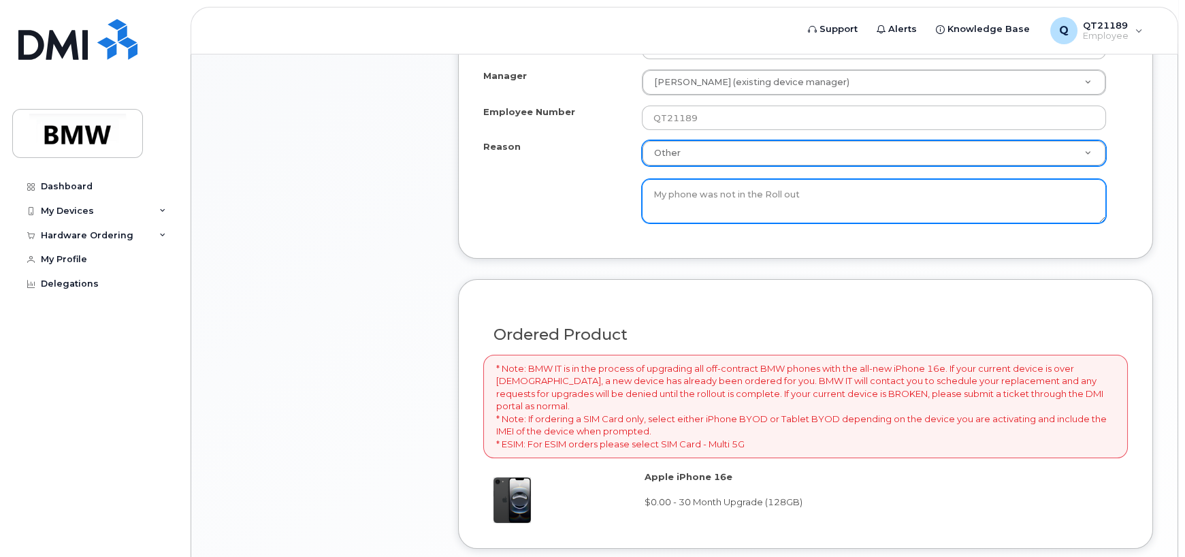
type textarea "My phone was not in the Roll out"
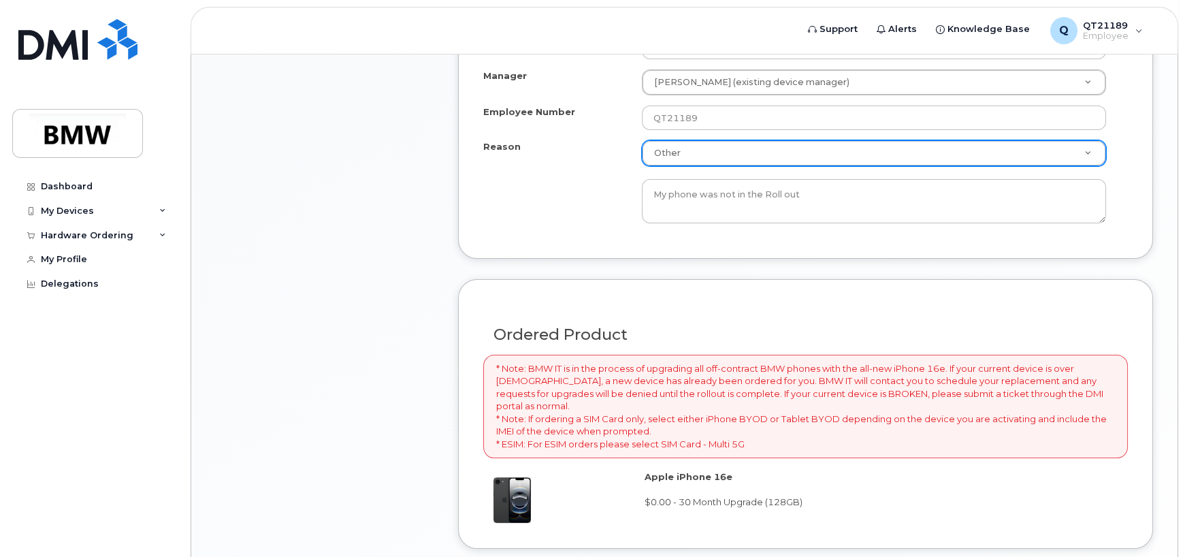
click at [814, 305] on div "Ordered Product" at bounding box center [805, 329] width 644 height 50
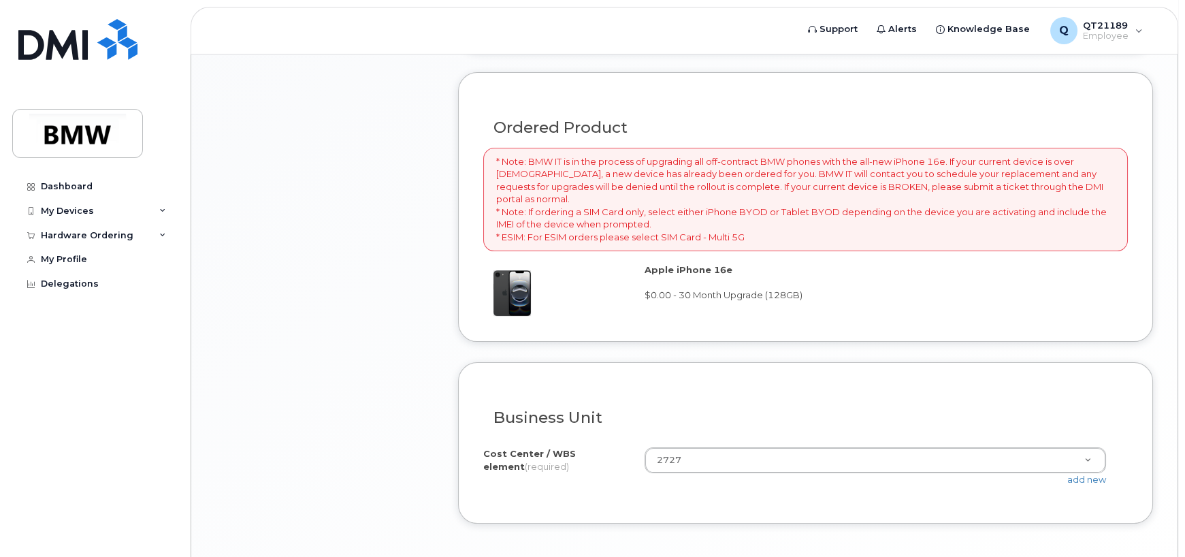
scroll to position [1100, 0]
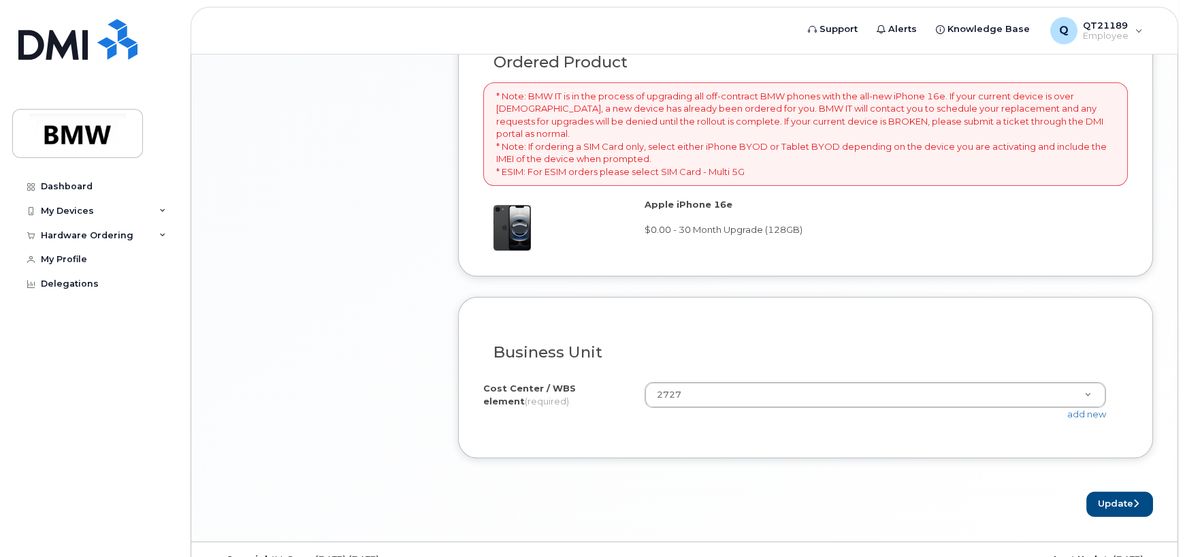
click at [778, 425] on div "Business Unit I know the accounting codes Cost Center / WBS element (required) …" at bounding box center [805, 377] width 695 height 161
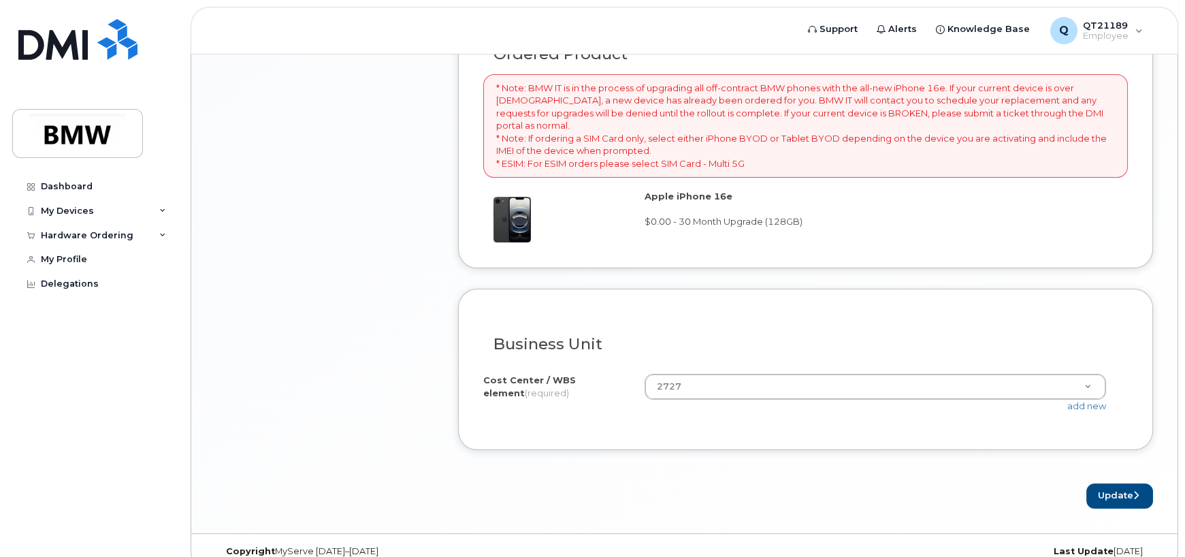
scroll to position [1112, 0]
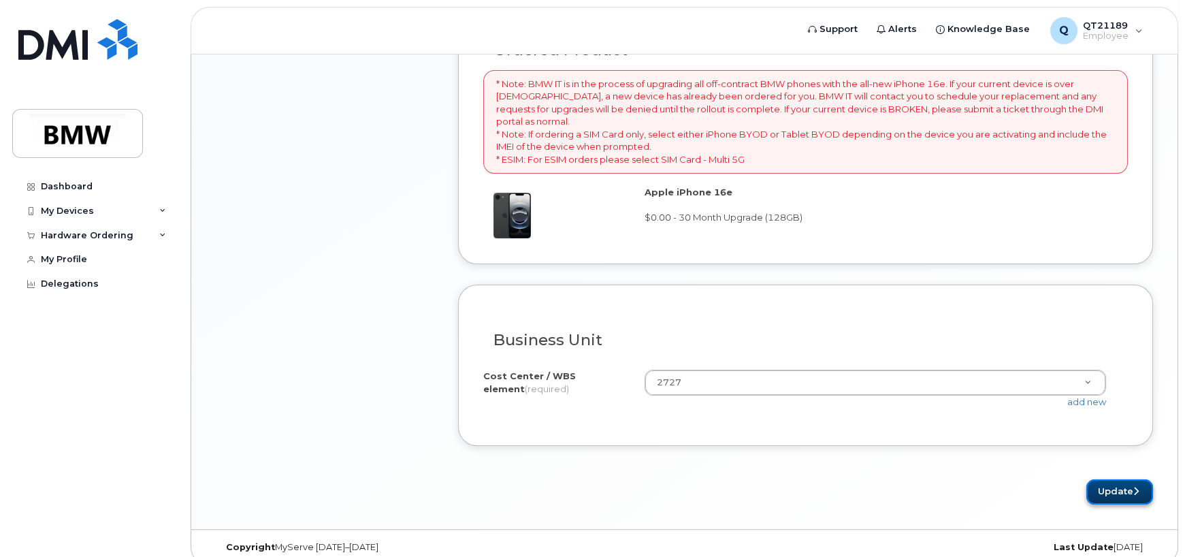
click at [1104, 479] on button "Update" at bounding box center [1119, 491] width 67 height 25
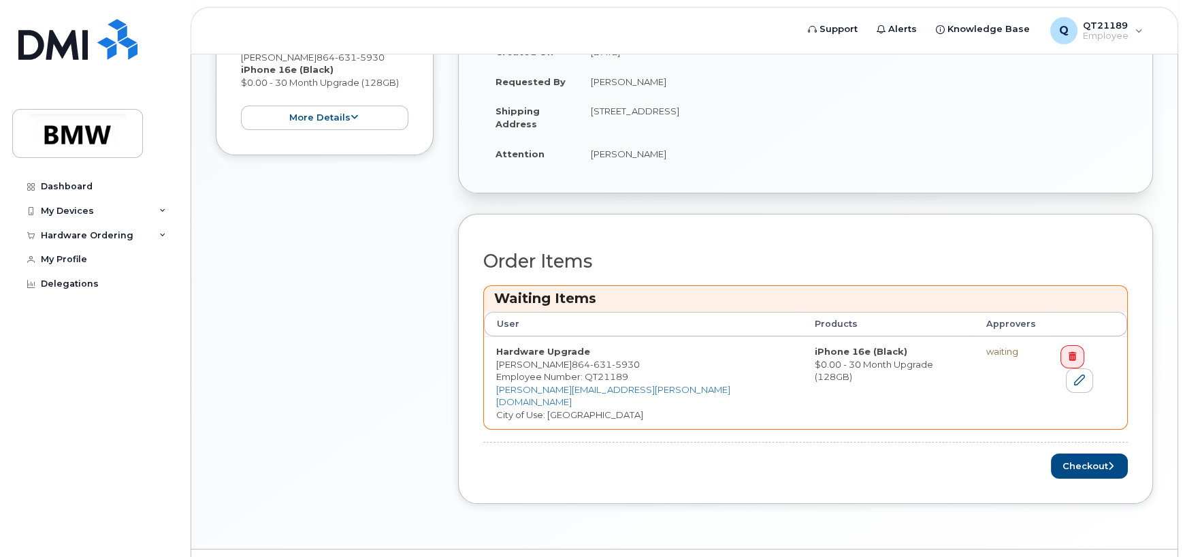
scroll to position [451, 0]
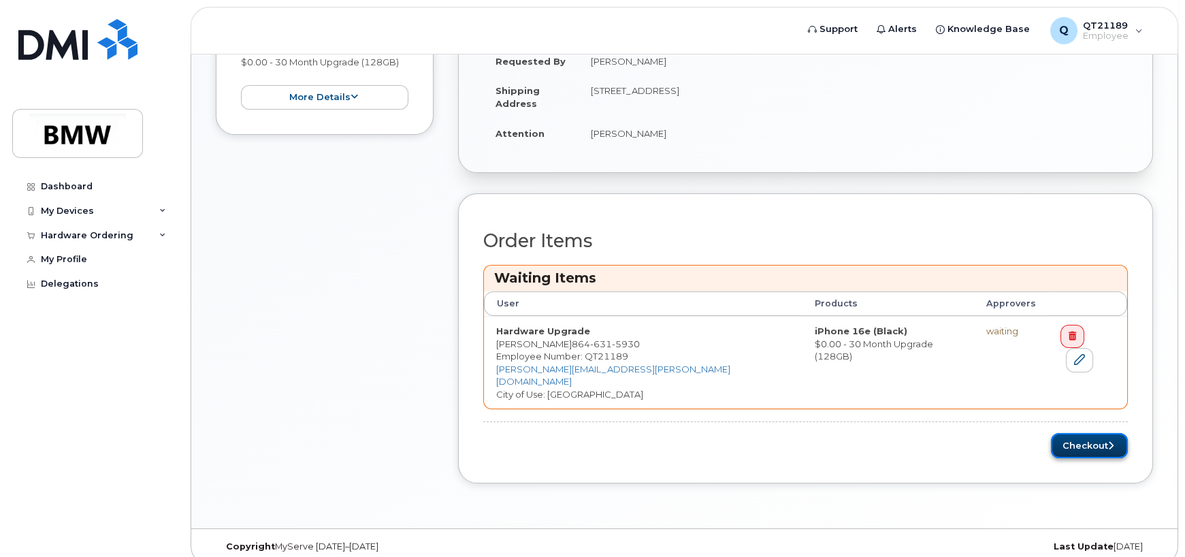
click at [1080, 433] on button "Checkout" at bounding box center [1089, 445] width 77 height 25
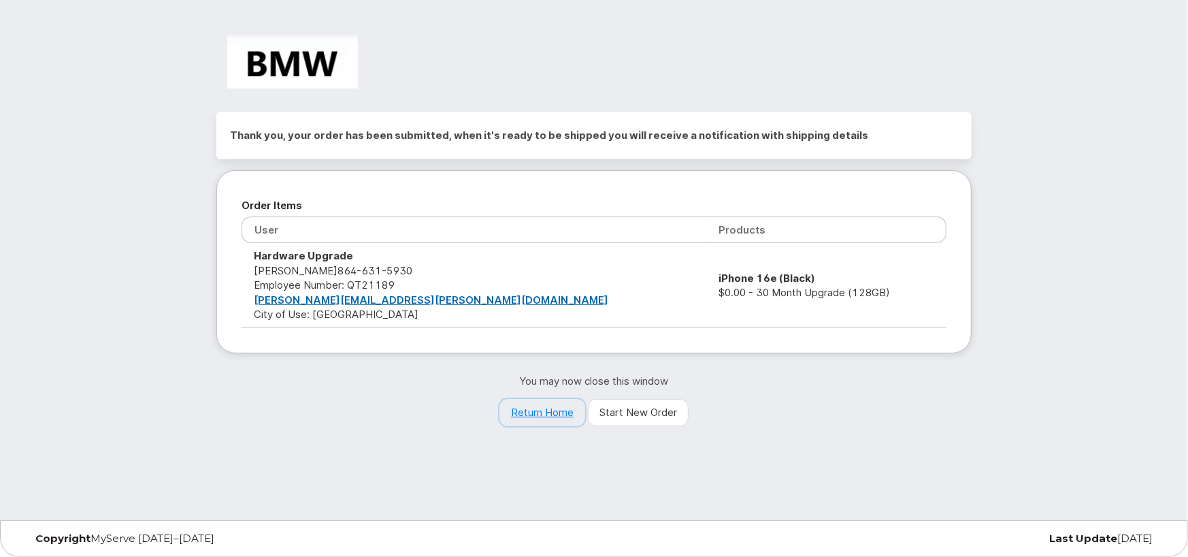
click at [547, 410] on link "Return Home" at bounding box center [542, 412] width 86 height 27
